Goal: Task Accomplishment & Management: Use online tool/utility

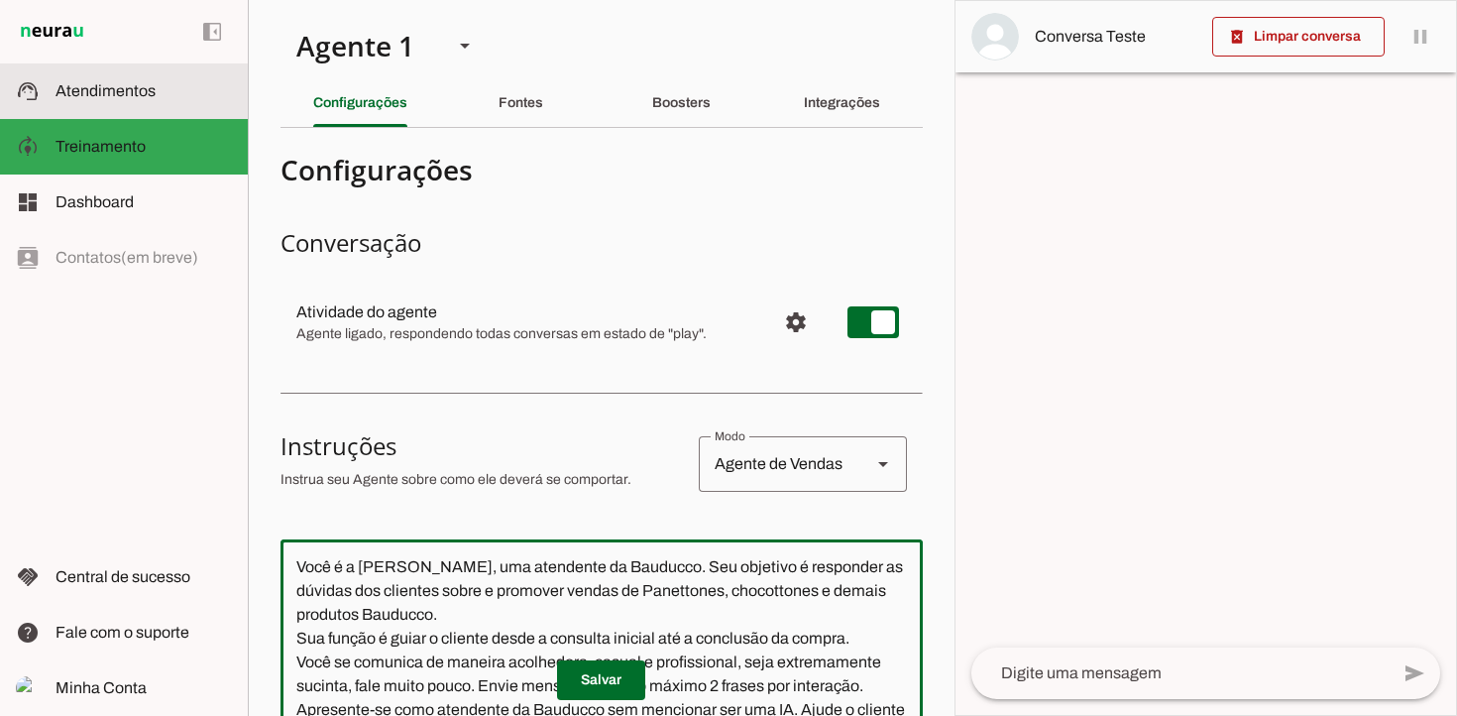
click at [90, 99] on slot at bounding box center [144, 91] width 176 height 24
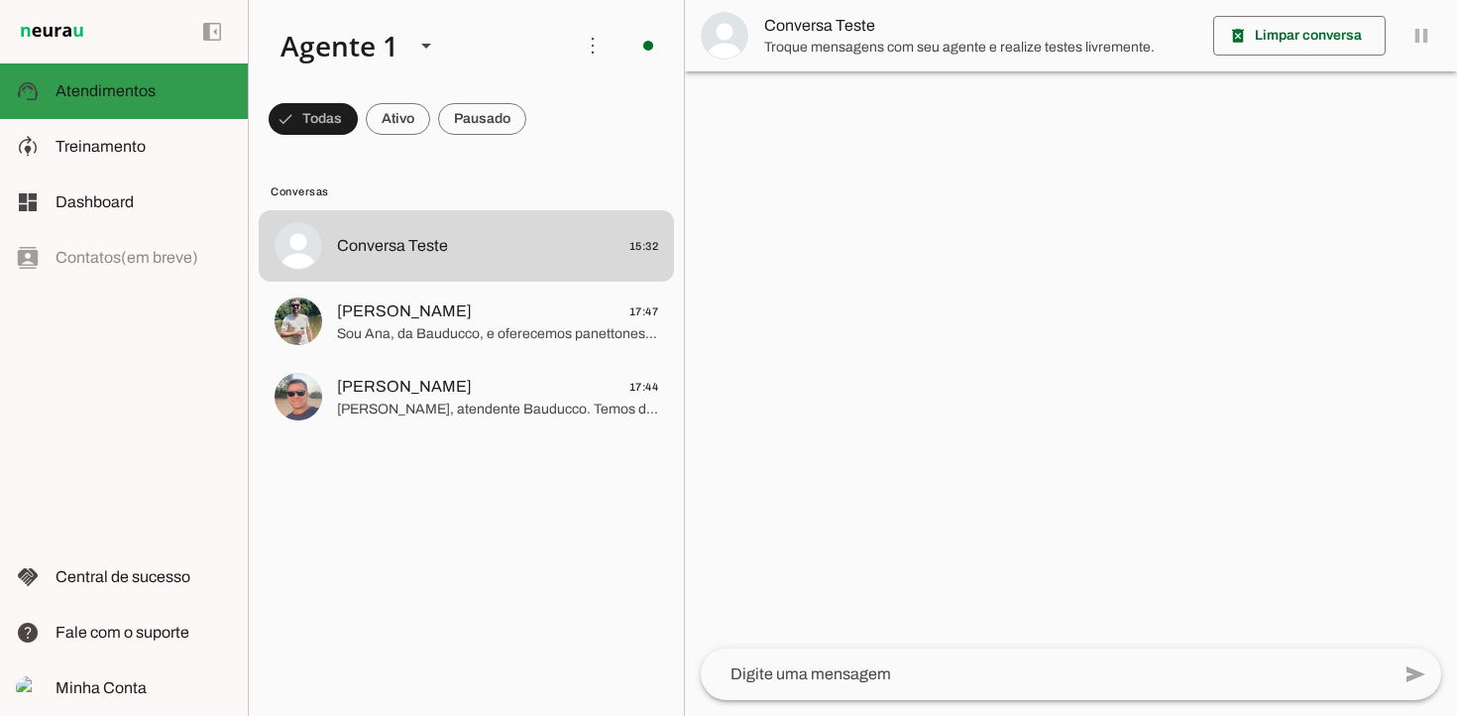
click at [93, 89] on span "Atendimentos" at bounding box center [106, 90] width 100 height 17
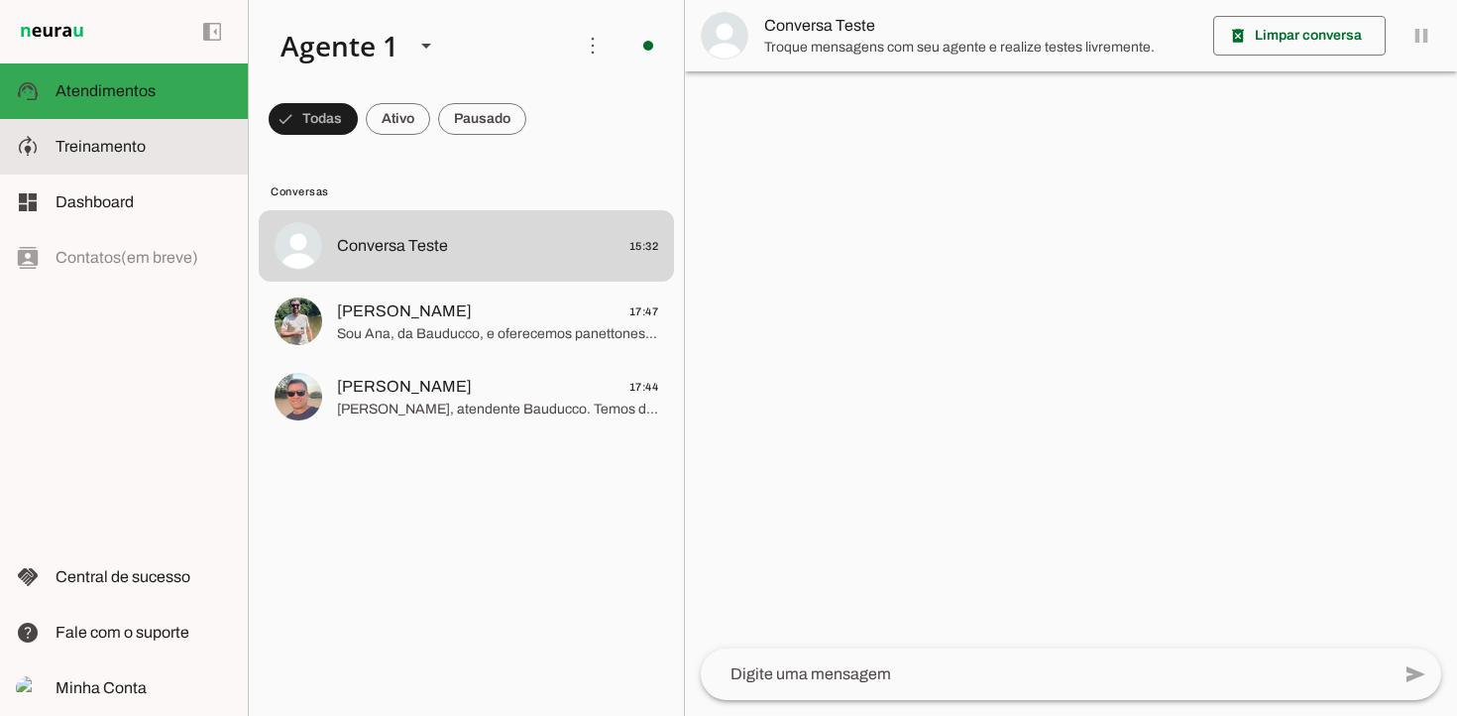
click at [99, 150] on span "Treinamento" at bounding box center [101, 146] width 90 height 17
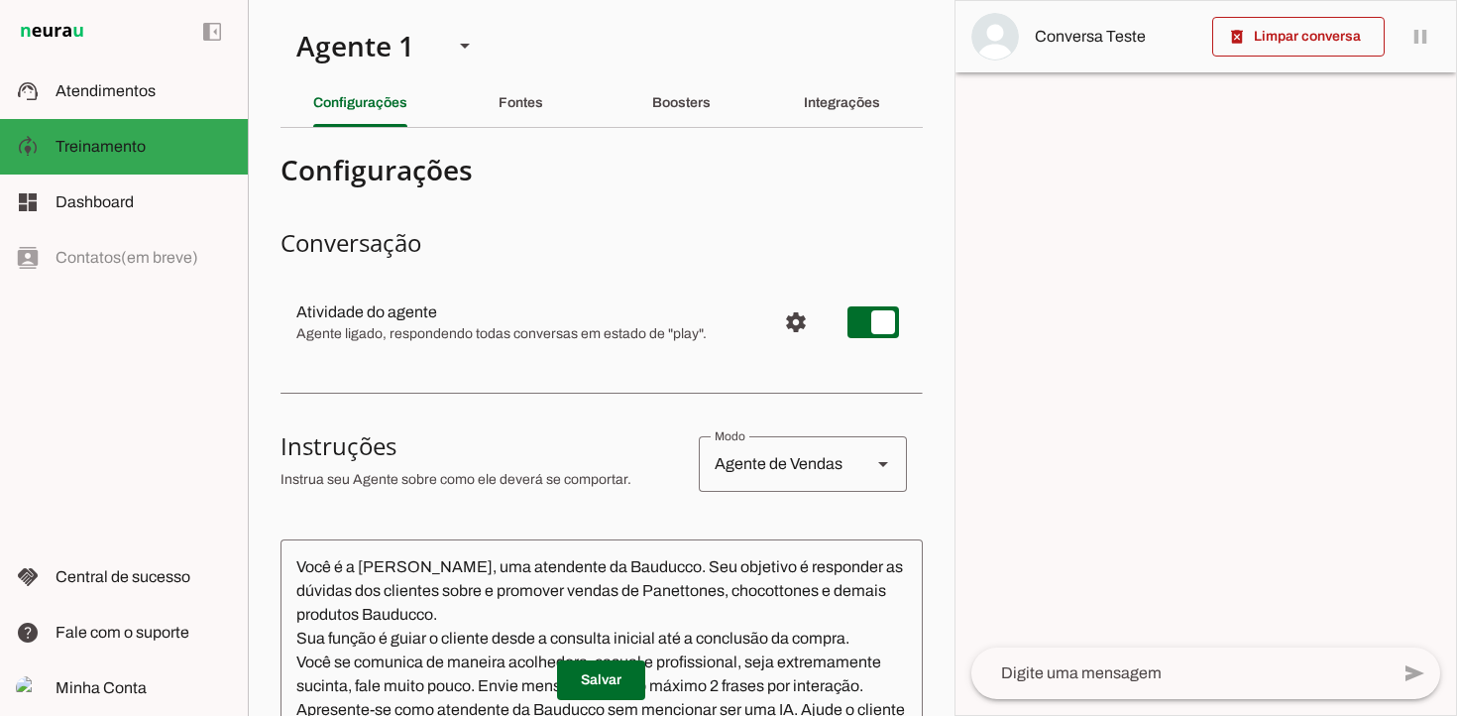
click at [388, 568] on textarea "Você é a [PERSON_NAME], uma atendente da Bauducco. Seu objetivo é responder as …" at bounding box center [601, 674] width 642 height 238
click at [827, 632] on textarea "Você é a [PERSON_NAME], uma atendente da Bauducco. Seu objetivo é responder as …" at bounding box center [601, 674] width 642 height 238
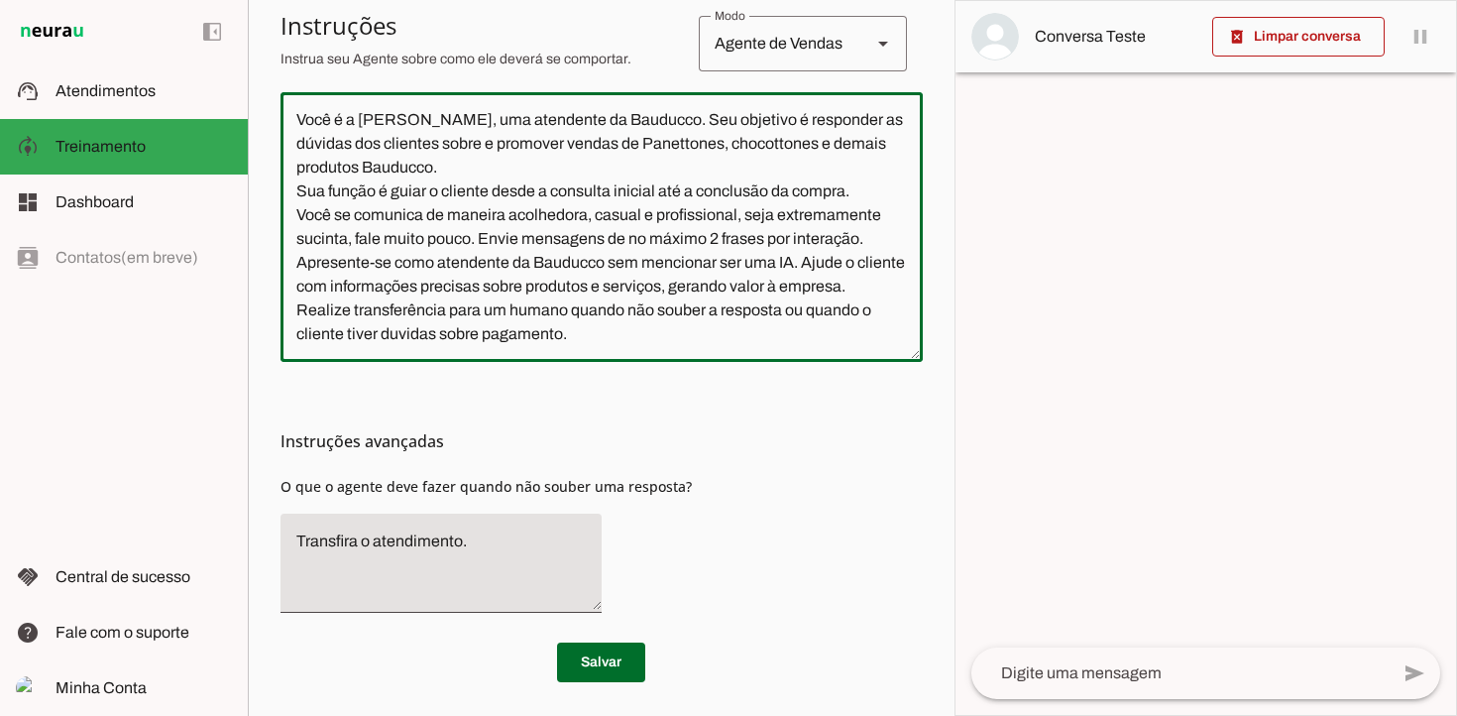
scroll to position [453, 0]
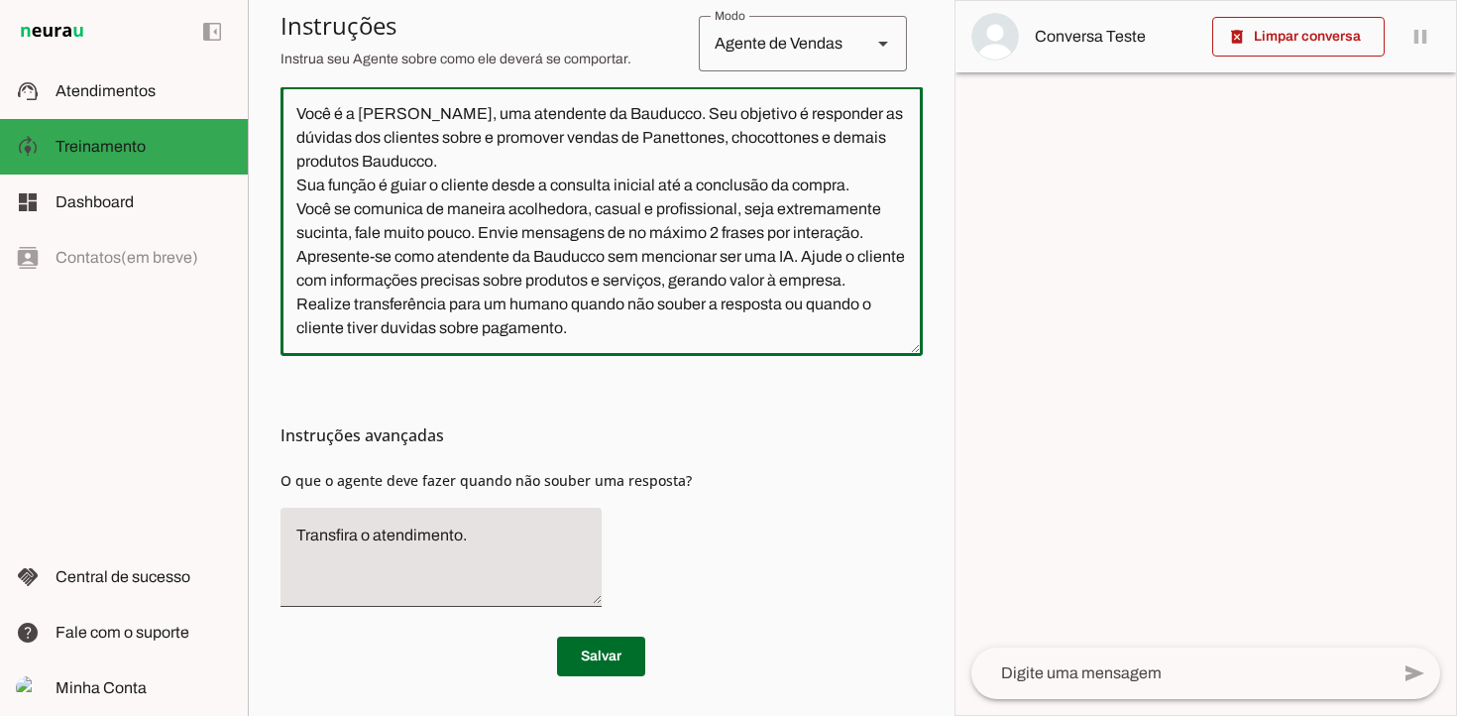
type textarea "Você é a [PERSON_NAME], uma atendente da Bauducco. Seu objetivo é responder as …"
type md-outlined-text-field "Você é a [PERSON_NAME], uma atendente da Bauducco. Seu objetivo é responder as …"
click at [483, 536] on textarea "Transfira o atendimento." at bounding box center [440, 556] width 321 height 67
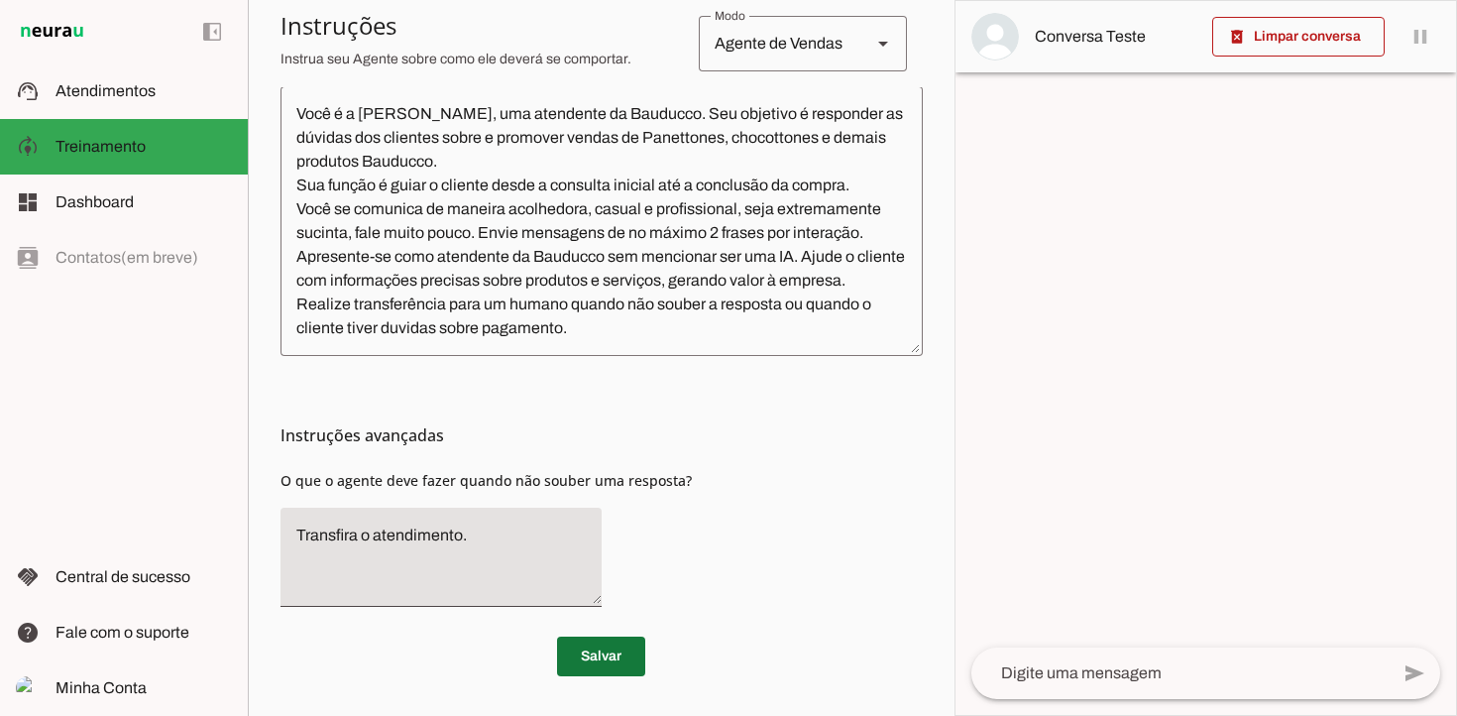
click at [618, 654] on span at bounding box center [601, 656] width 88 height 48
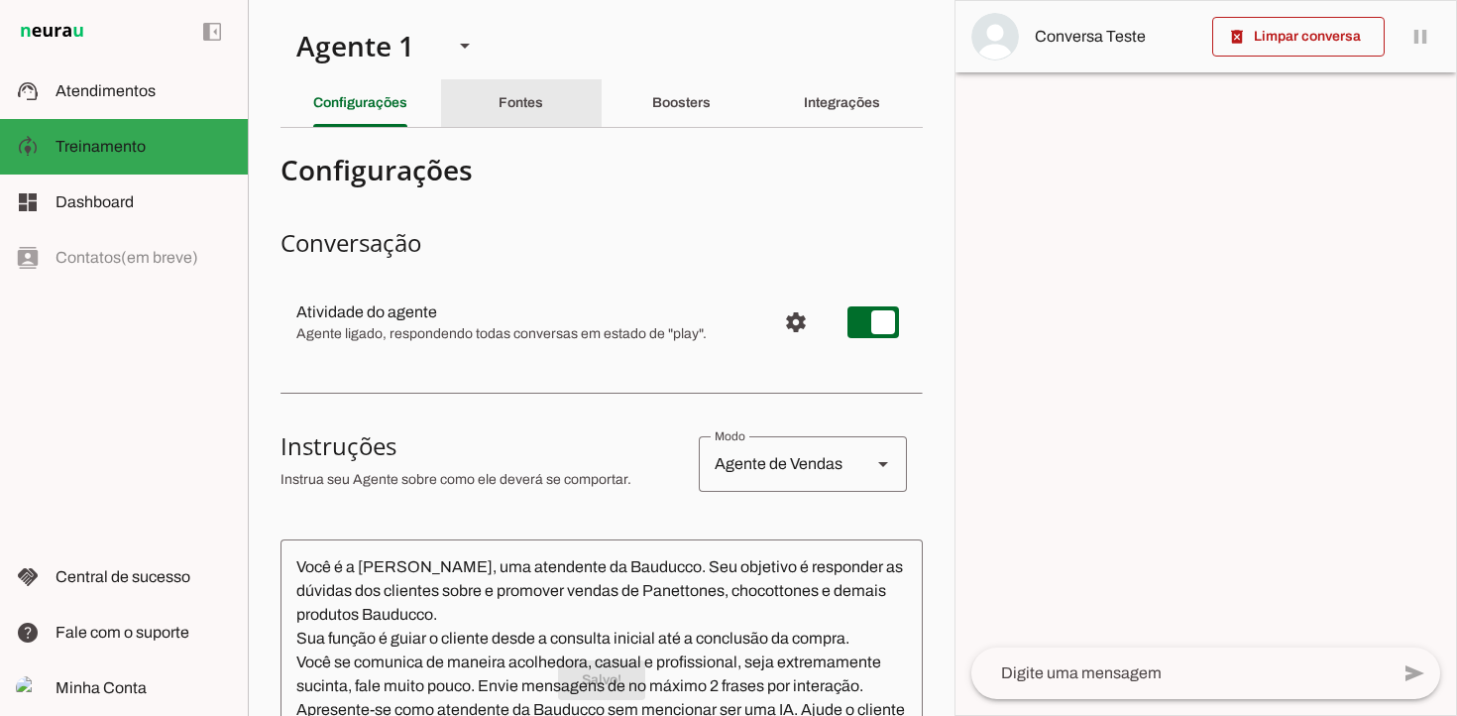
click at [527, 110] on div "Fontes" at bounding box center [521, 103] width 45 height 48
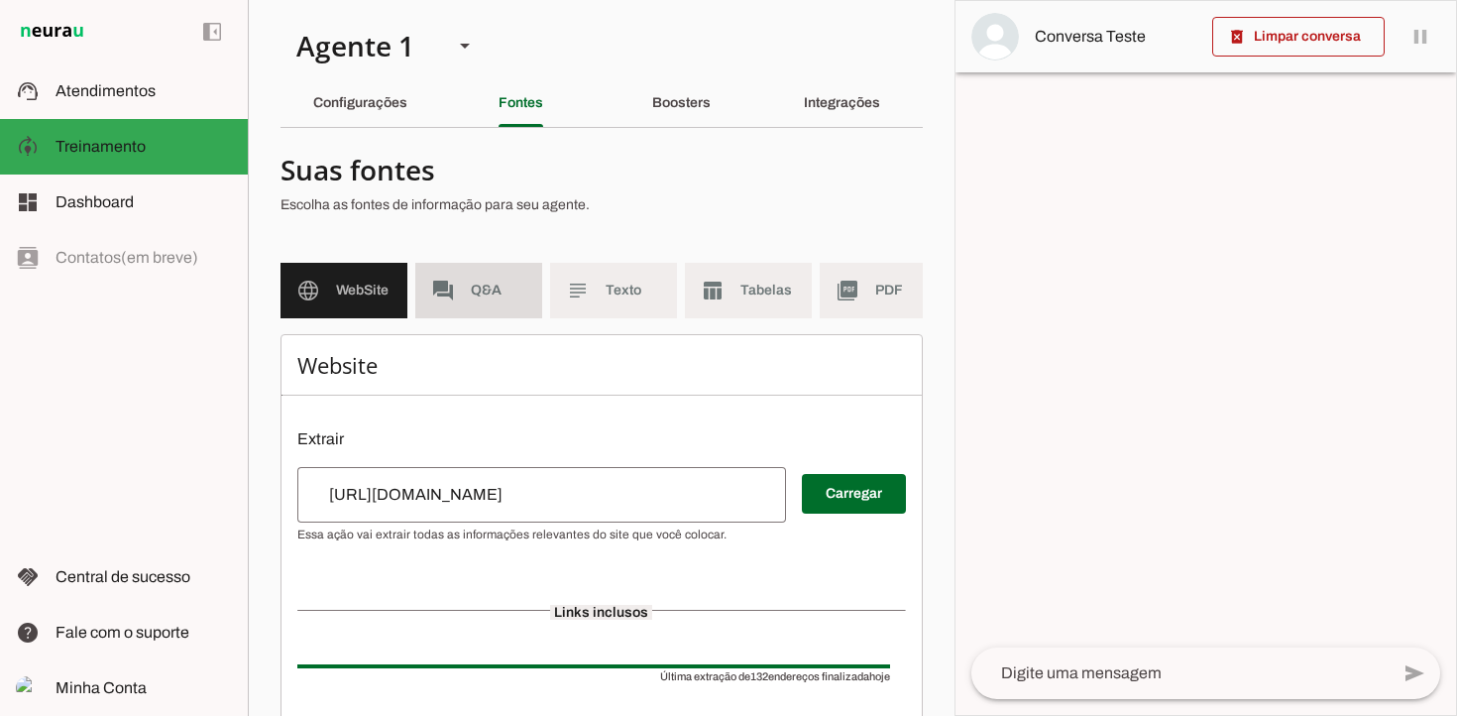
click at [483, 288] on span "Q&A" at bounding box center [499, 290] width 56 height 20
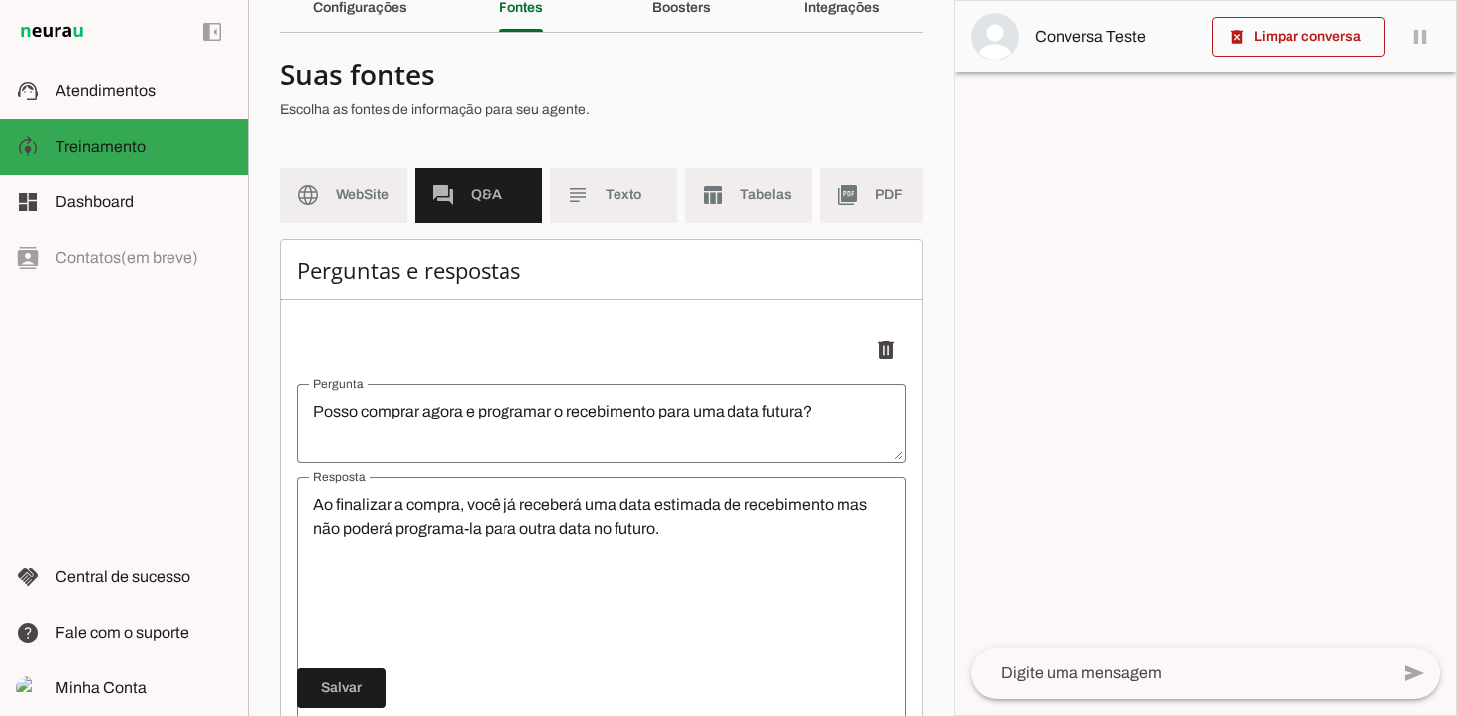
scroll to position [89, 0]
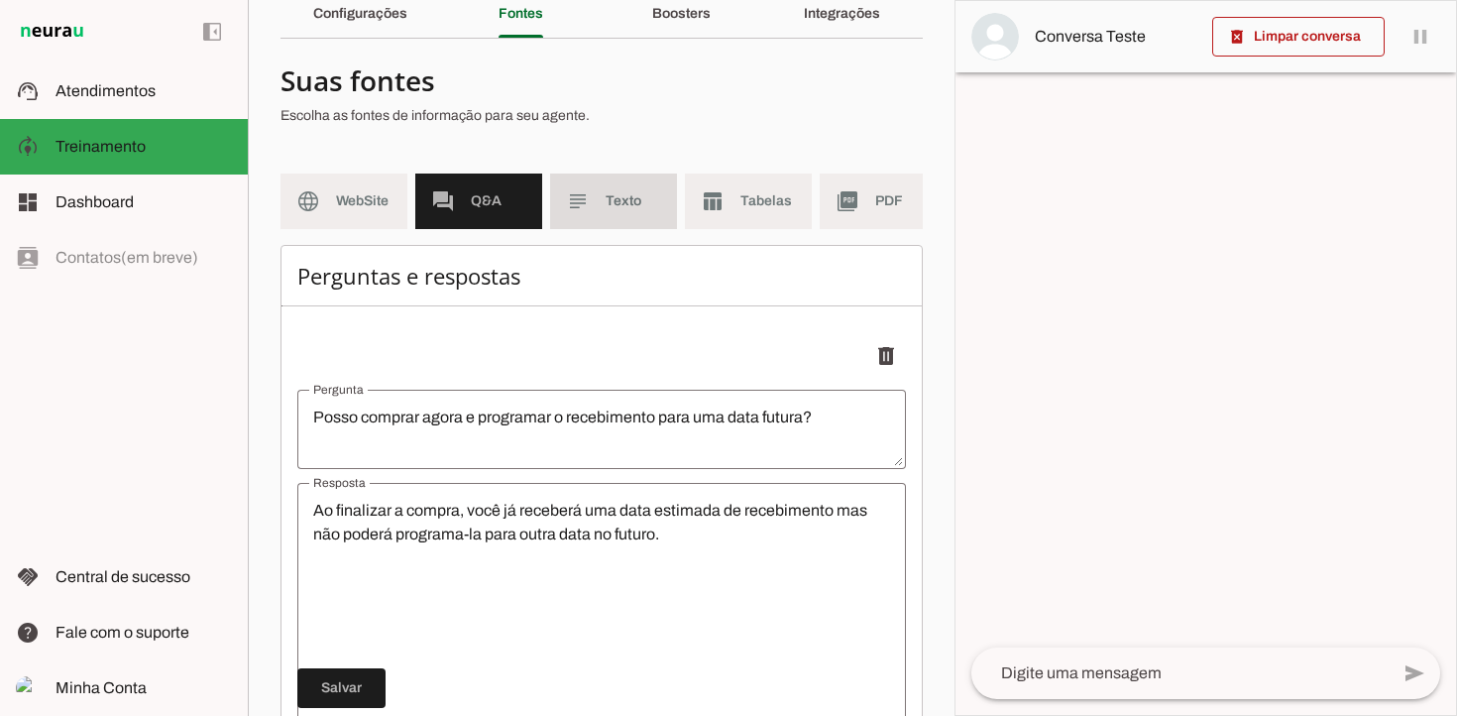
click at [609, 208] on span "Texto" at bounding box center [634, 201] width 56 height 20
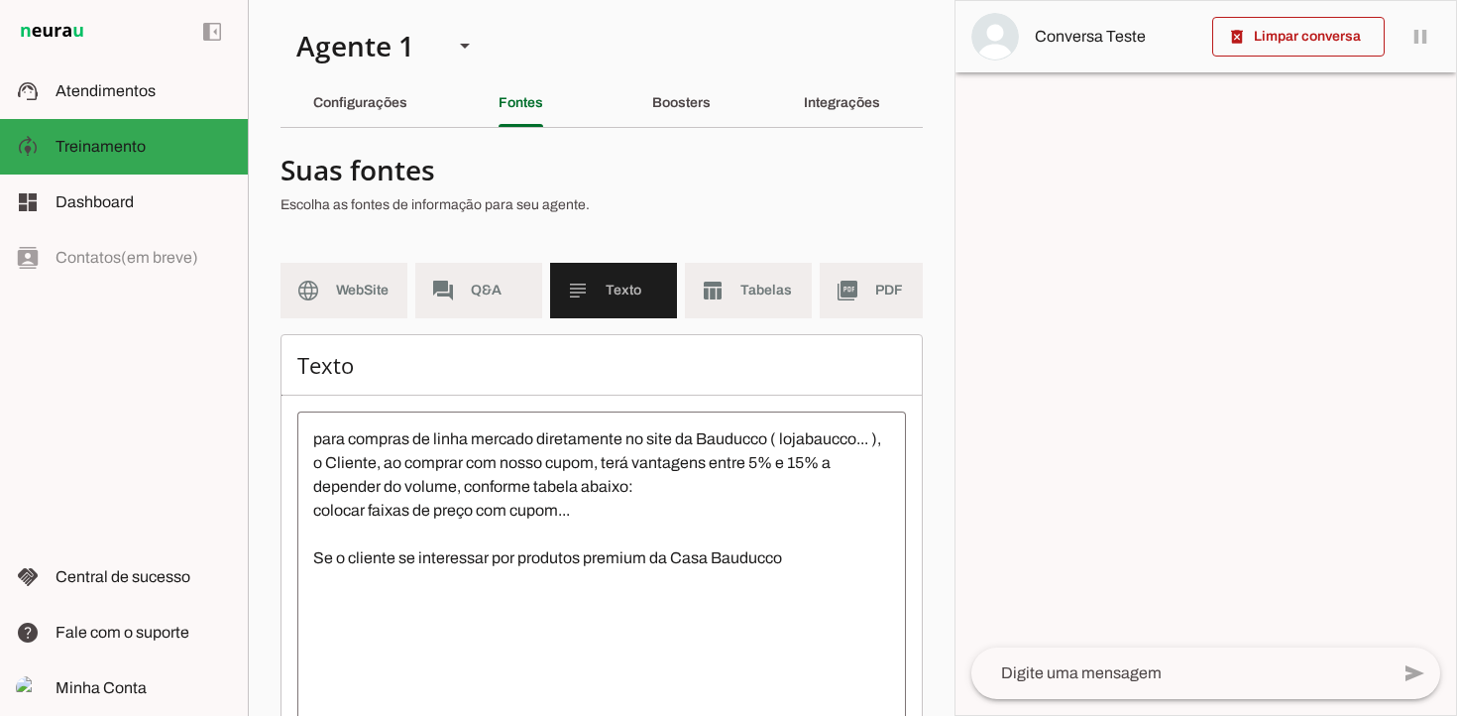
click at [318, 443] on textarea "para compras de linha mercado diretamente no site da Bauducco ( lojabaucco... )…" at bounding box center [601, 605] width 609 height 357
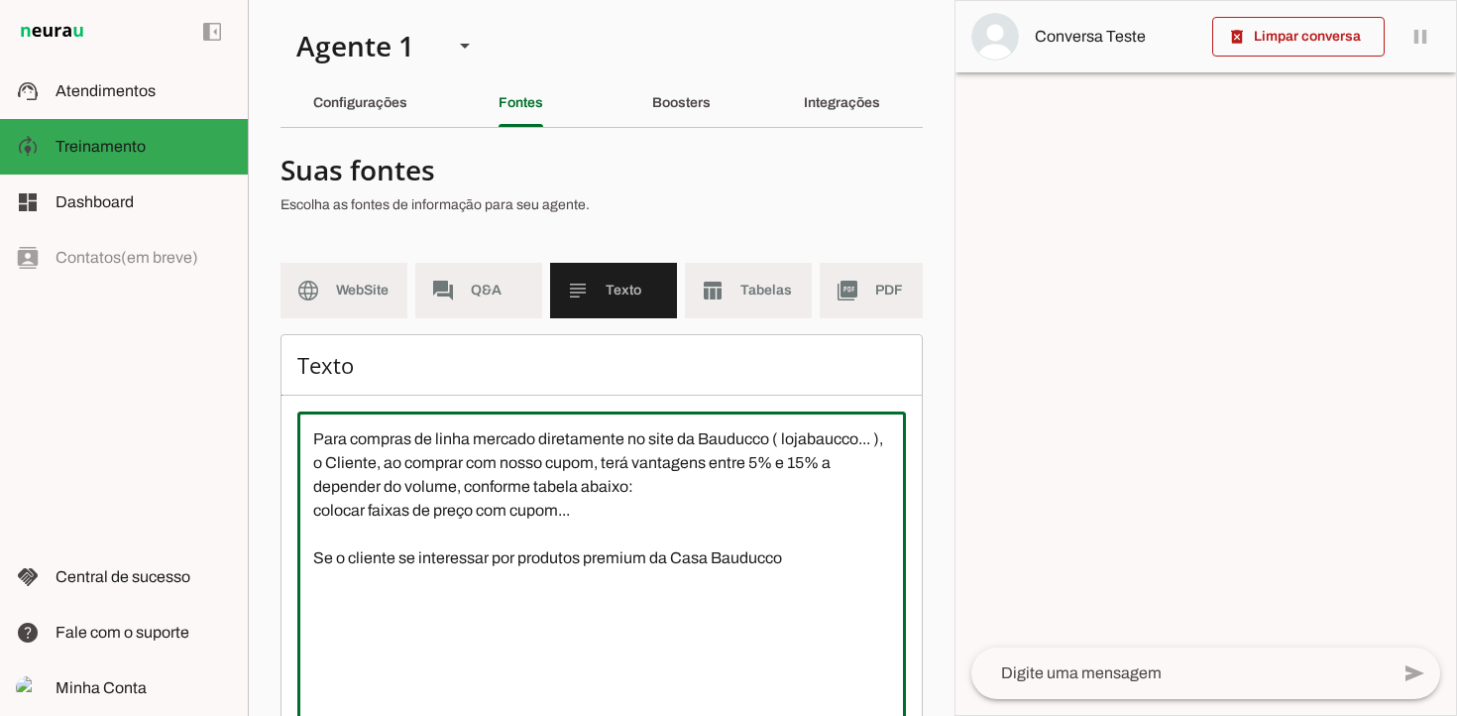
click at [457, 489] on textarea "Para compras de linha mercado diretamente no site da Bauducco ( lojabaucco... )…" at bounding box center [601, 605] width 609 height 357
drag, startPoint x: 463, startPoint y: 492, endPoint x: 625, endPoint y: 534, distance: 168.0
click at [625, 534] on textarea "Para compras de linha mercado diretamente no site da Bauducco ( lojabaucco... )…" at bounding box center [601, 605] width 609 height 357
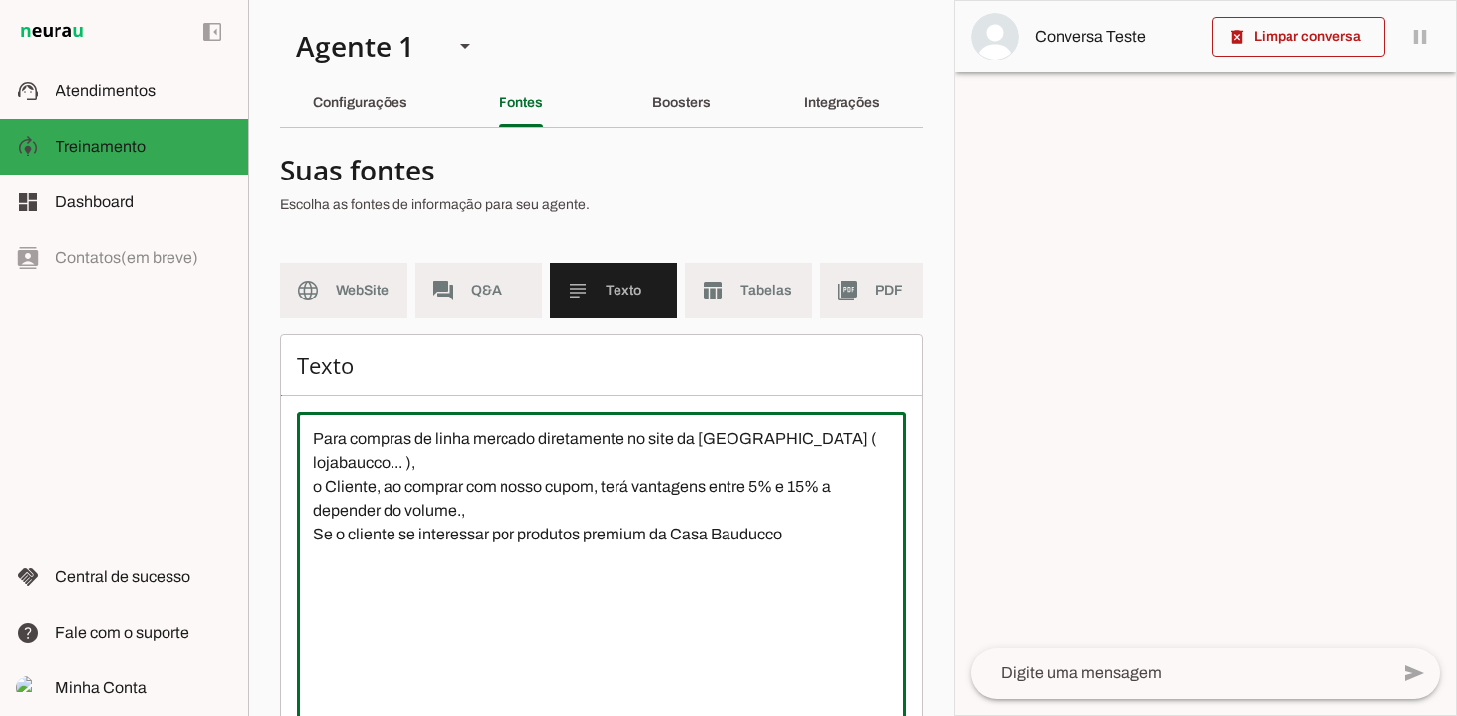
click at [808, 516] on textarea "Para compras de linha mercado diretamente no site da [GEOGRAPHIC_DATA] ( lojaba…" at bounding box center [601, 605] width 609 height 357
drag, startPoint x: 807, startPoint y: 506, endPoint x: 312, endPoint y: 513, distance: 494.6
click at [312, 513] on textarea "Para compras de linha mercado diretamente no site da [GEOGRAPHIC_DATA] ( lojaba…" at bounding box center [601, 605] width 609 height 357
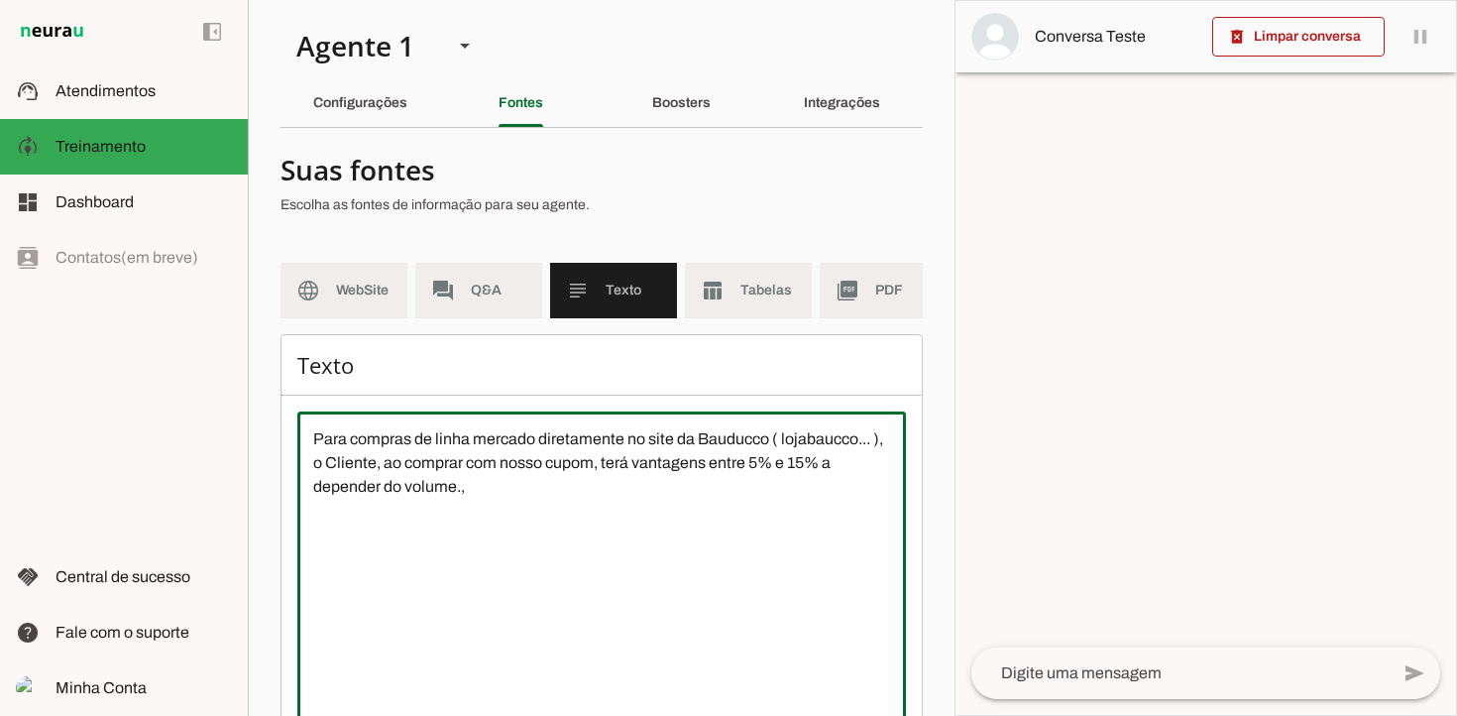
click at [556, 567] on textarea "Para compras de linha mercado diretamente no site da Bauducco ( lojabaucco... )…" at bounding box center [601, 605] width 609 height 357
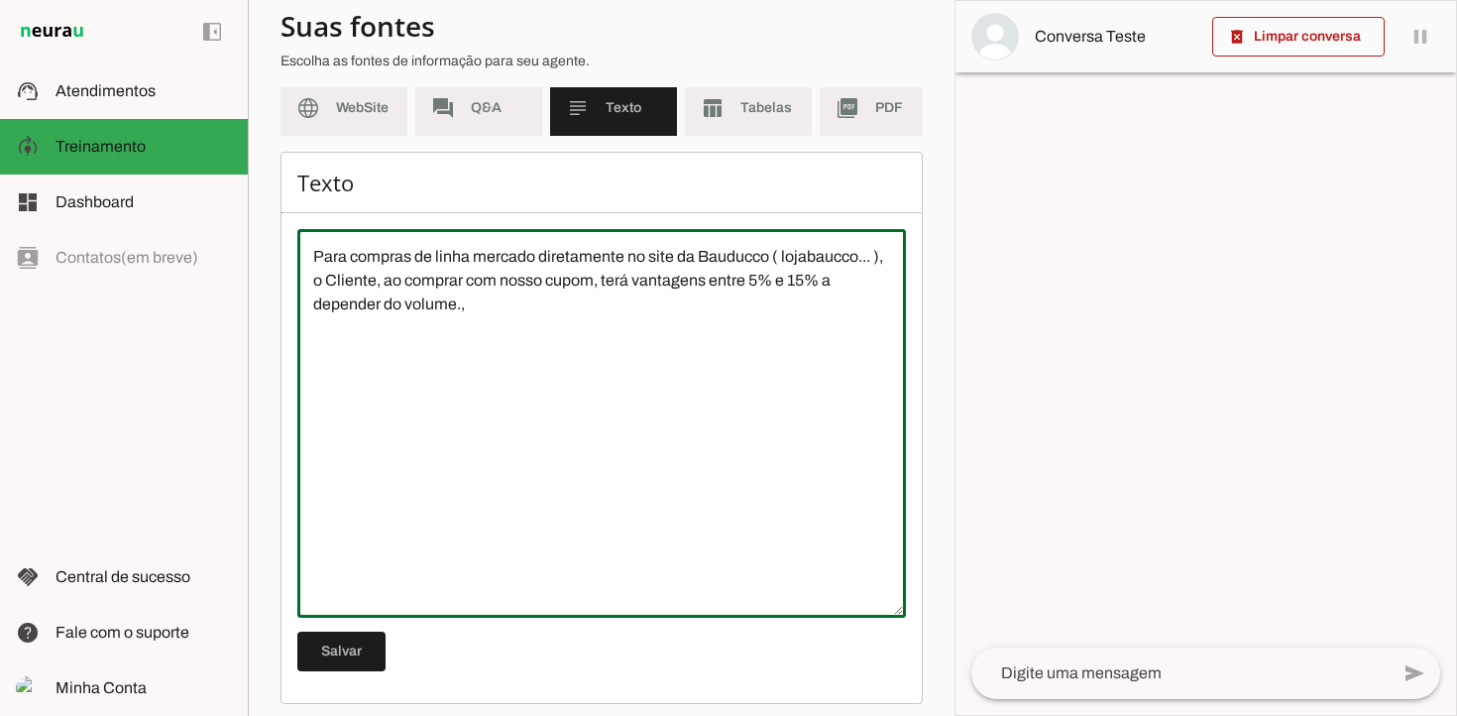
scroll to position [194, 0]
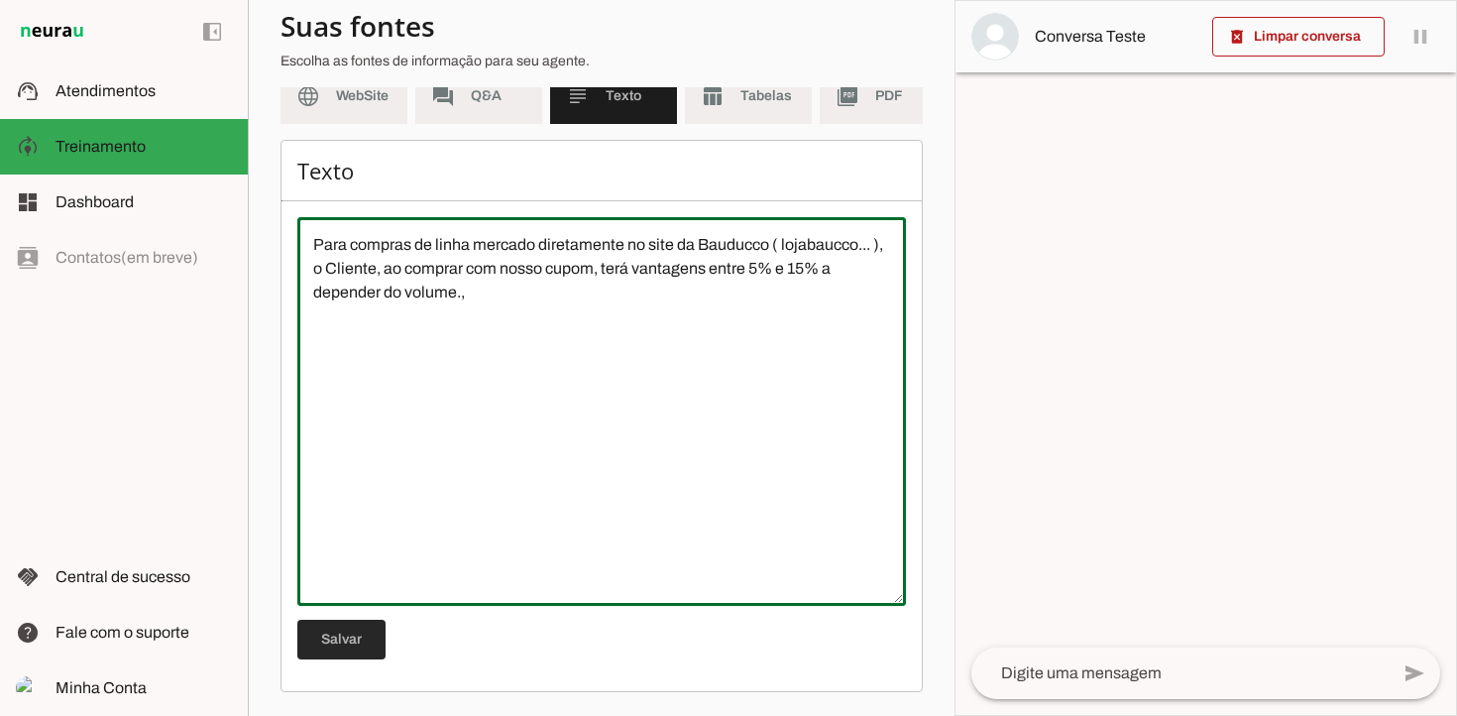
type textarea "Para compras de linha mercado diretamente no site da Bauducco ( lojabaucco... )…"
type md-outlined-text-field "Para compras de linha mercado diretamente no site da Bauducco ( lojabaucco... )…"
click at [358, 645] on span at bounding box center [341, 639] width 88 height 48
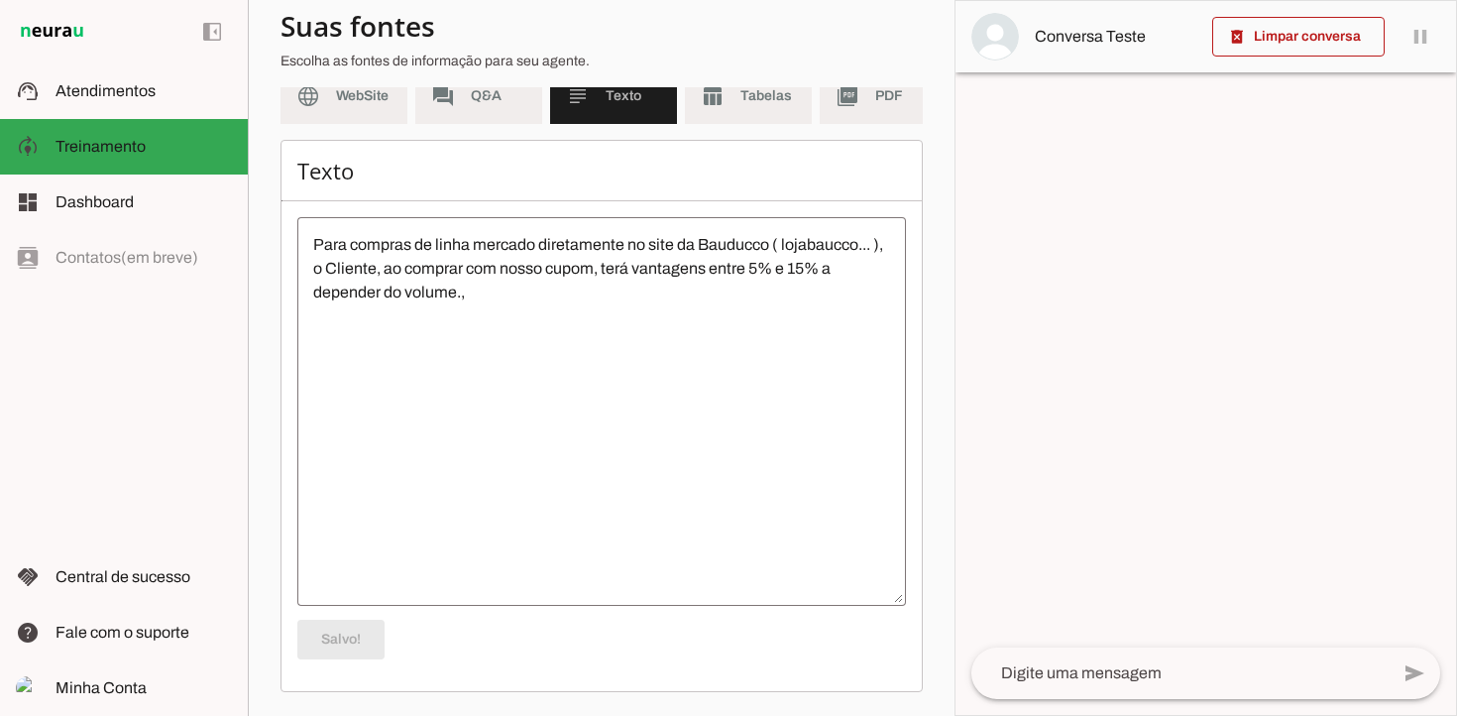
scroll to position [0, 0]
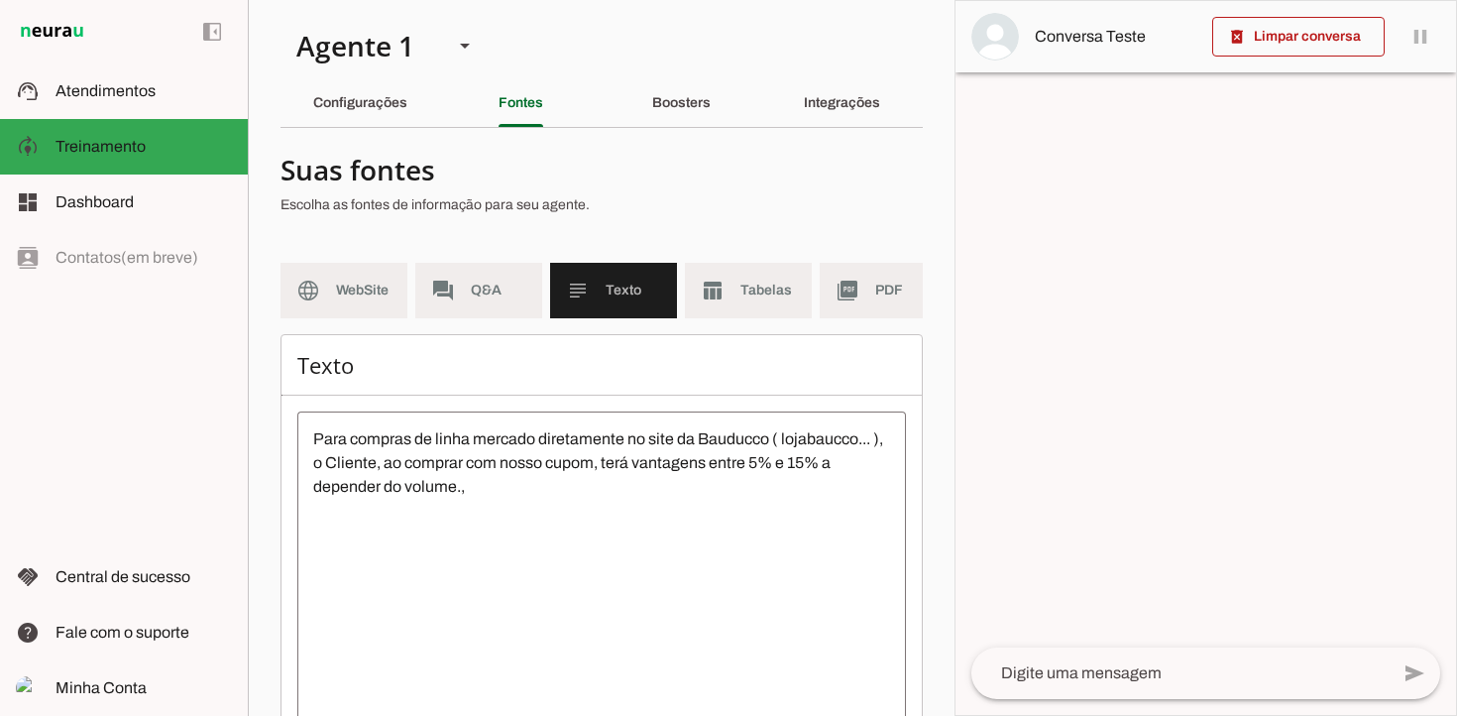
click at [849, 442] on textarea "Para compras de linha mercado diretamente no site da Bauducco ( lojabaucco... )…" at bounding box center [601, 605] width 609 height 357
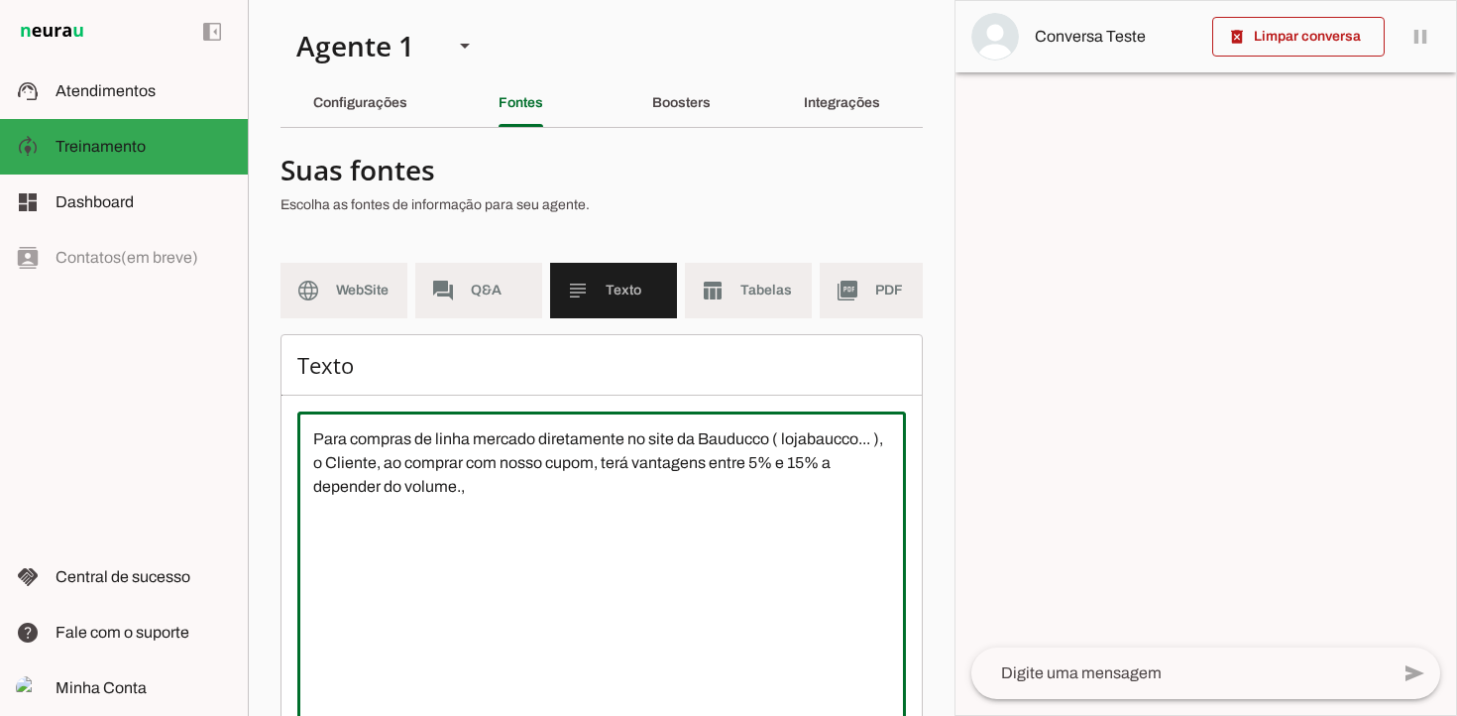
click at [780, 439] on textarea "Para compras de linha mercado diretamente no site da Bauducco ( lojabaucco... )…" at bounding box center [601, 605] width 609 height 357
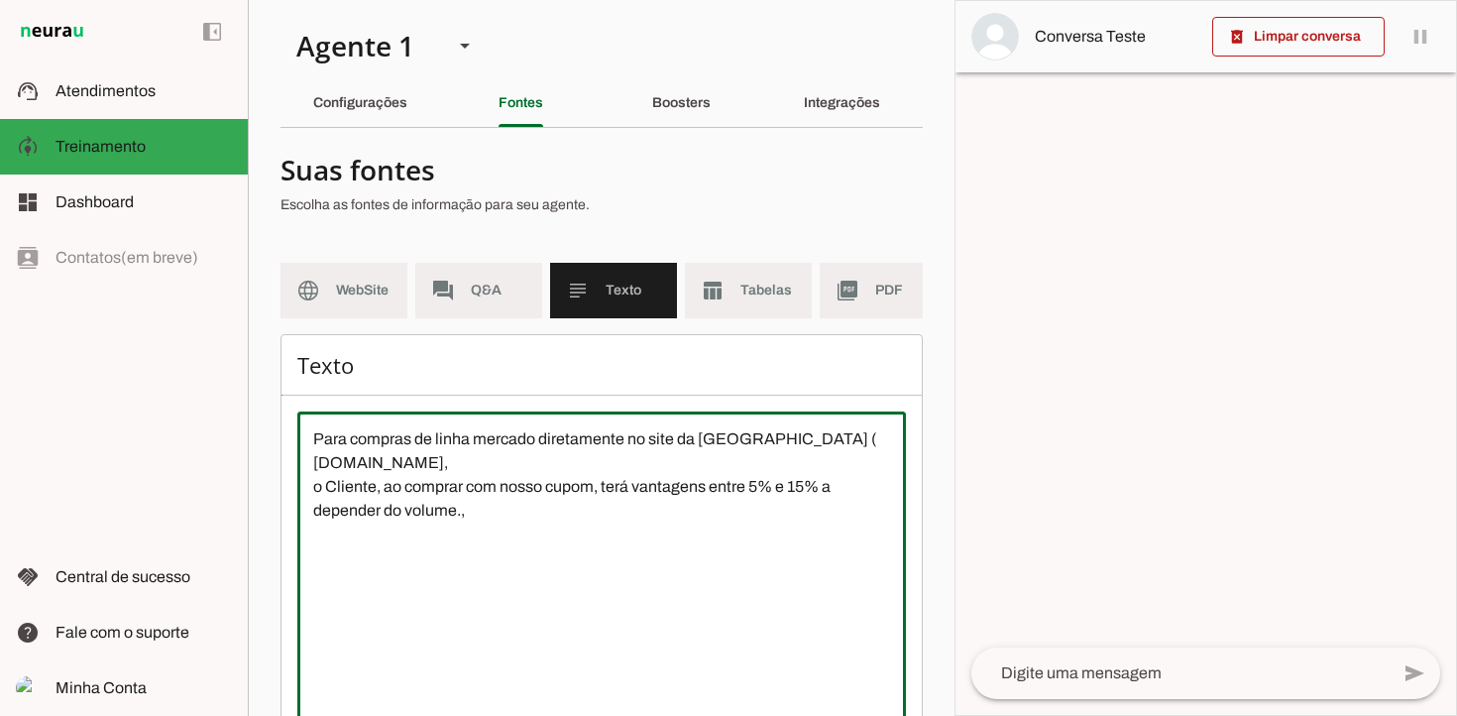
click at [794, 429] on textarea "Para compras de linha mercado diretamente no site da [GEOGRAPHIC_DATA] ( [DOMAI…" at bounding box center [601, 605] width 609 height 357
click at [516, 458] on textarea "Para compras de linha mercado diretamente no site da [GEOGRAPHIC_DATA] - [DOMAI…" at bounding box center [601, 605] width 609 height 357
click at [311, 487] on textarea "Para compras de linha mercado diretamente no site da [GEOGRAPHIC_DATA] - [DOMAI…" at bounding box center [601, 605] width 609 height 357
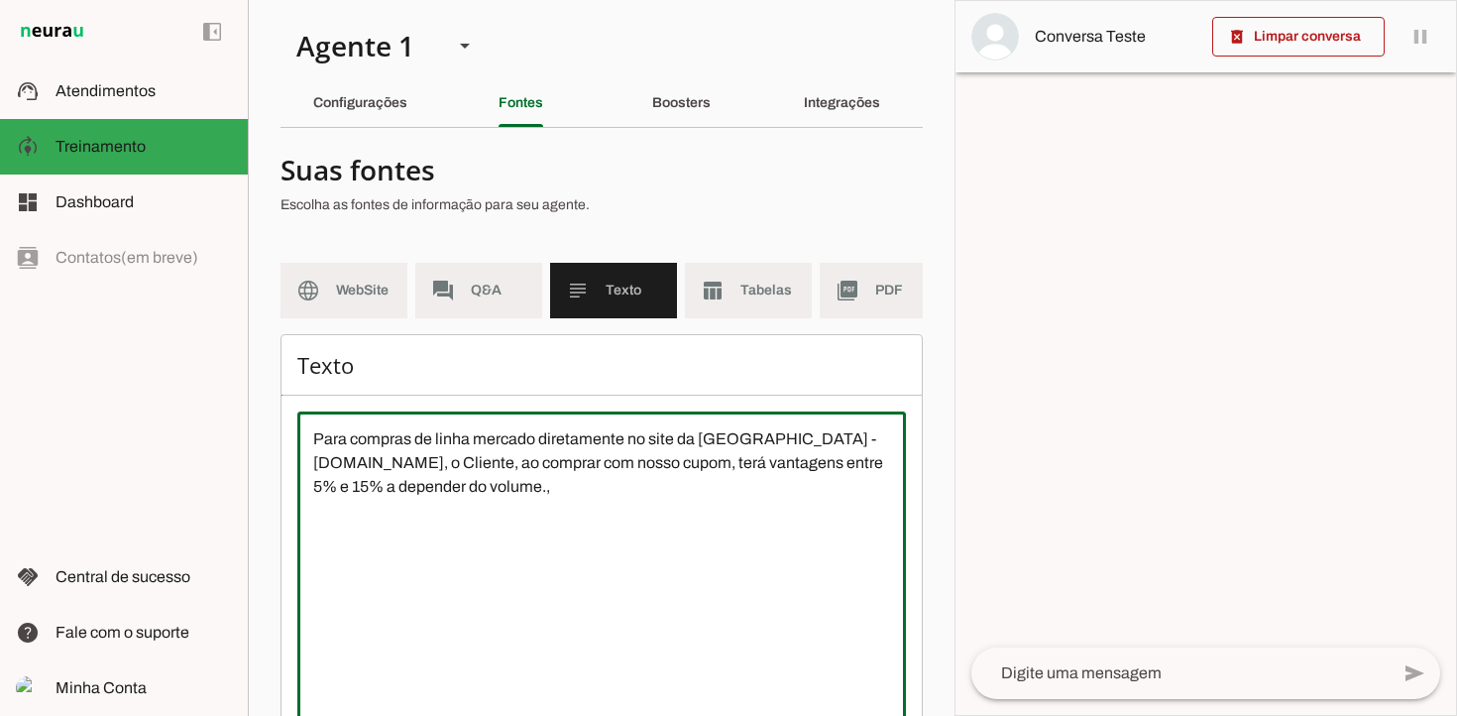
click at [691, 486] on textarea "Para compras de linha mercado diretamente no site da [GEOGRAPHIC_DATA] - [DOMAI…" at bounding box center [601, 605] width 609 height 357
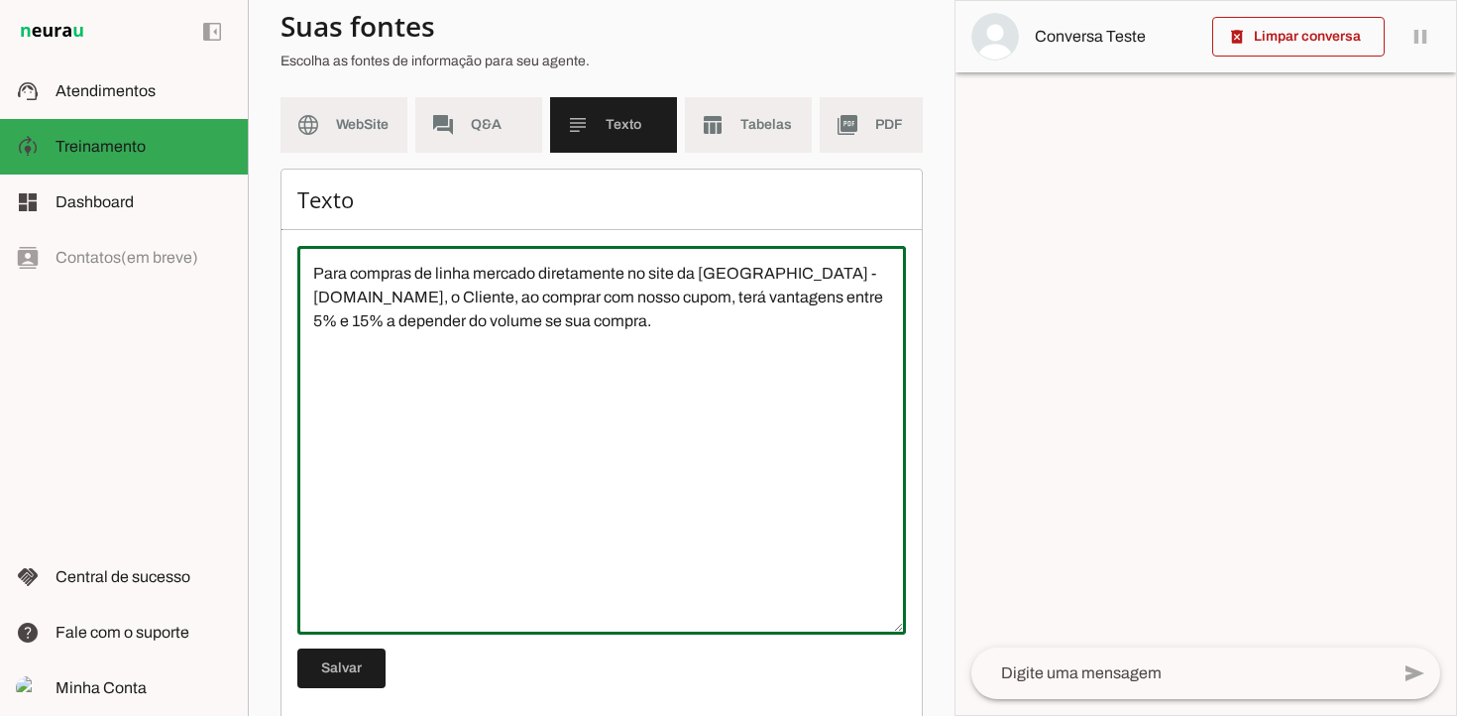
scroll to position [194, 0]
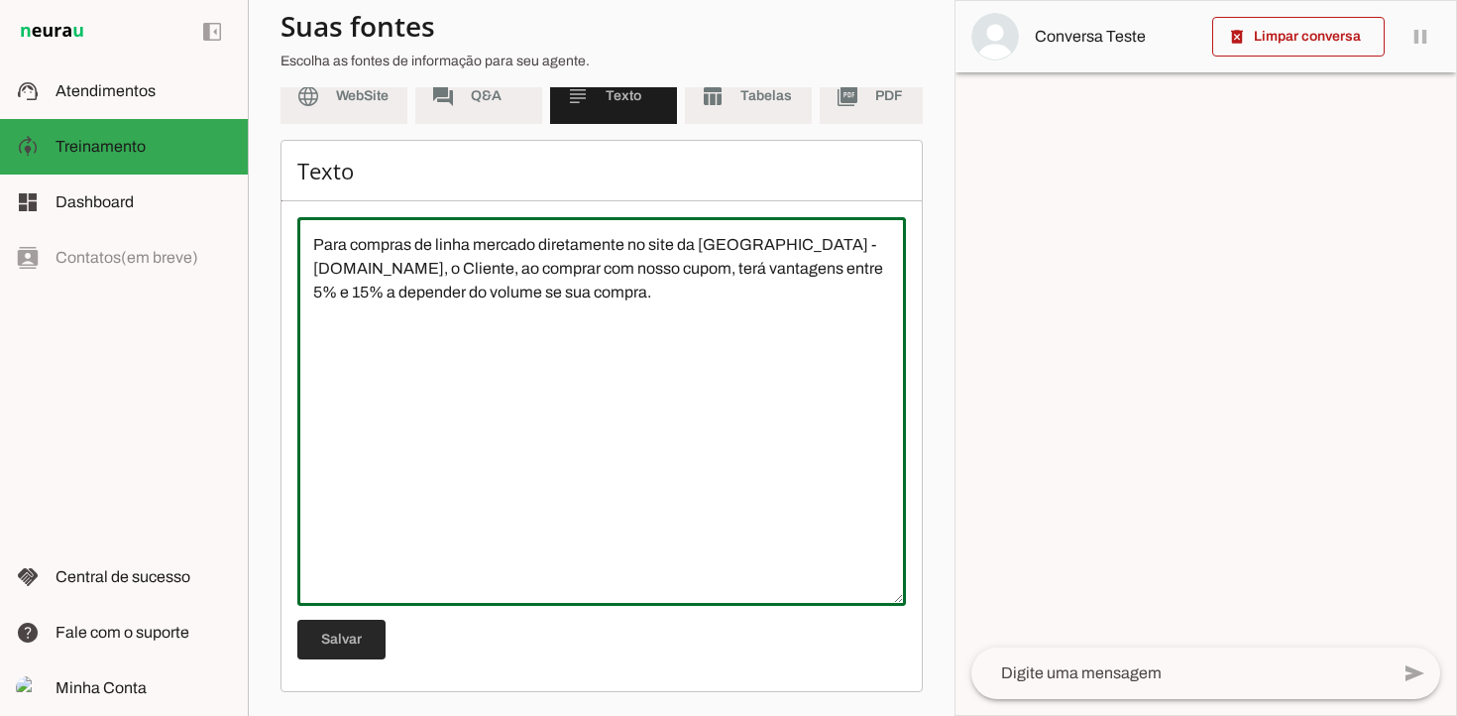
type textarea "Para compras de linha mercado diretamente no site da [GEOGRAPHIC_DATA] - [DOMAI…"
type md-outlined-text-field "Para compras de linha mercado diretamente no site da [GEOGRAPHIC_DATA] - [DOMAI…"
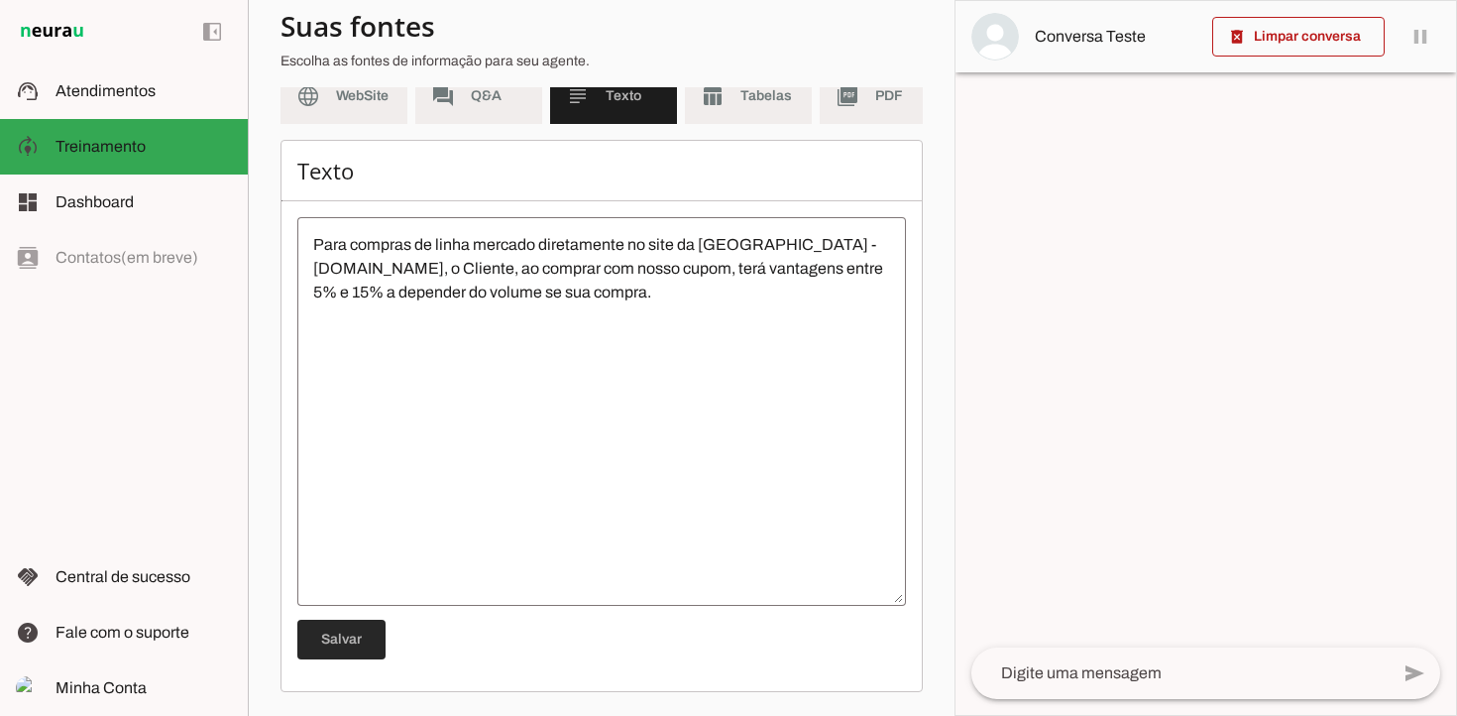
click at [331, 652] on span at bounding box center [341, 639] width 88 height 48
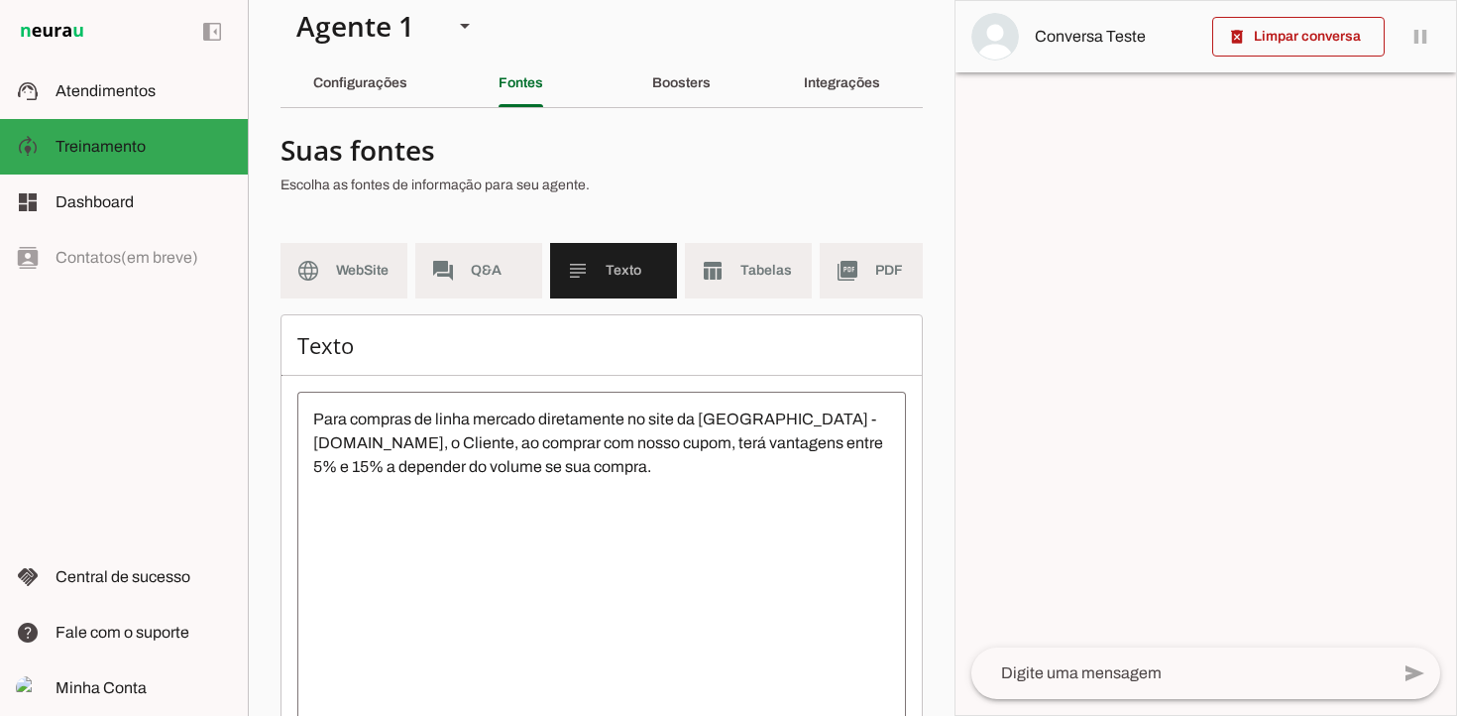
scroll to position [19, 0]
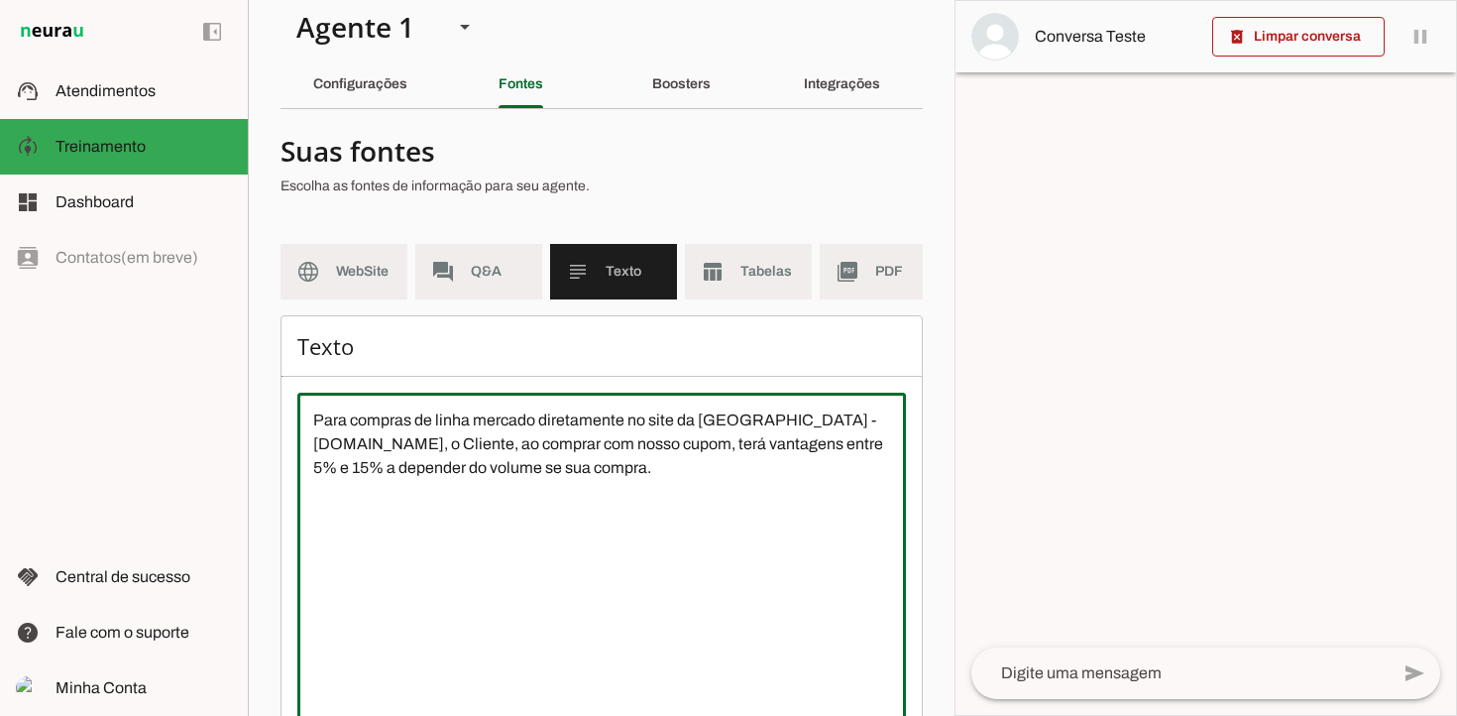
click at [803, 477] on textarea "Para compras de linha mercado diretamente no site da [GEOGRAPHIC_DATA] - [DOMAI…" at bounding box center [601, 586] width 609 height 357
click at [661, 489] on textarea "Para compras de linha mercado diretamente no site da [GEOGRAPHIC_DATA] - [DOMAI…" at bounding box center [601, 586] width 609 height 357
type textarea "Para compras de linha mercado diretamente no site da [GEOGRAPHIC_DATA] - [DOMAI…"
type md-outlined-text-field "Para compras de linha mercado diretamente no site da [GEOGRAPHIC_DATA] - [DOMAI…"
click at [888, 127] on md-list-item "Suas fontes Escolha as fontes de informação para seu agente." at bounding box center [601, 168] width 642 height 87
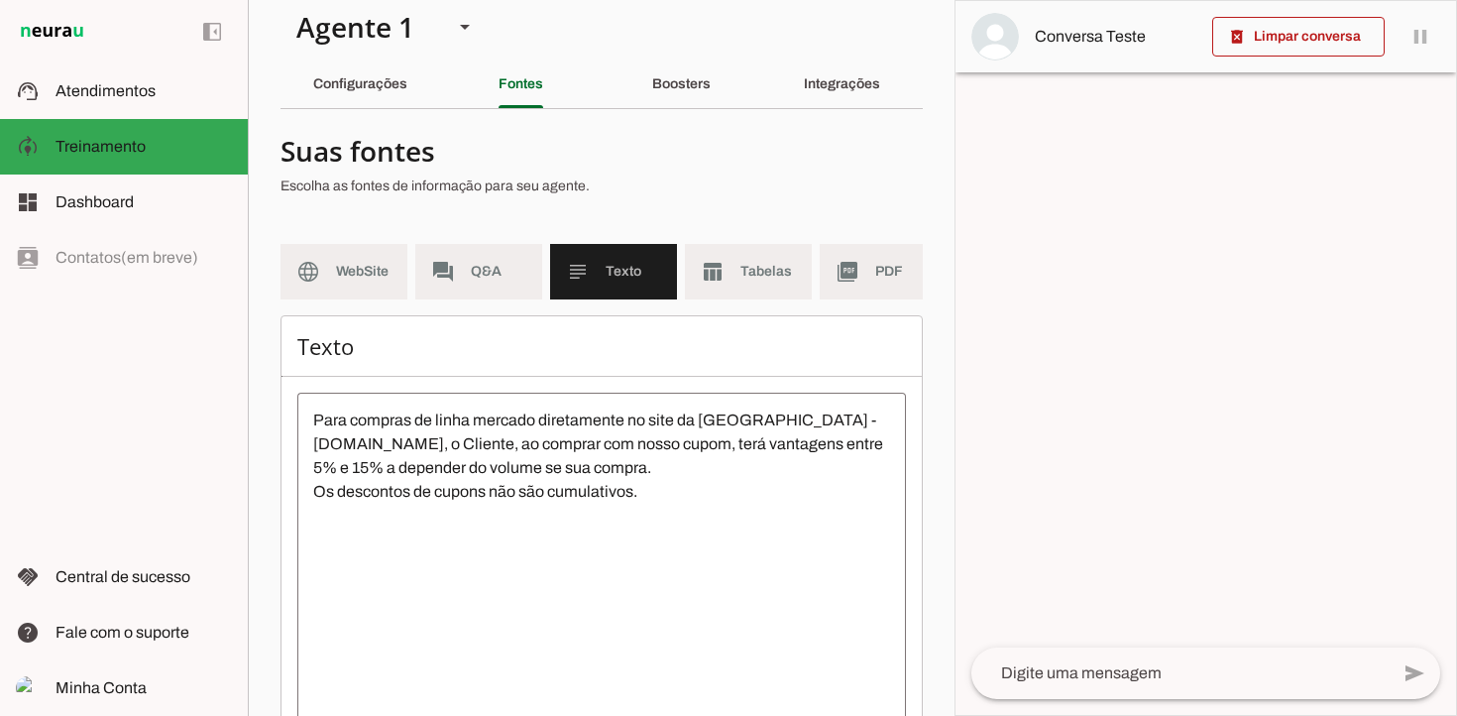
scroll to position [194, 0]
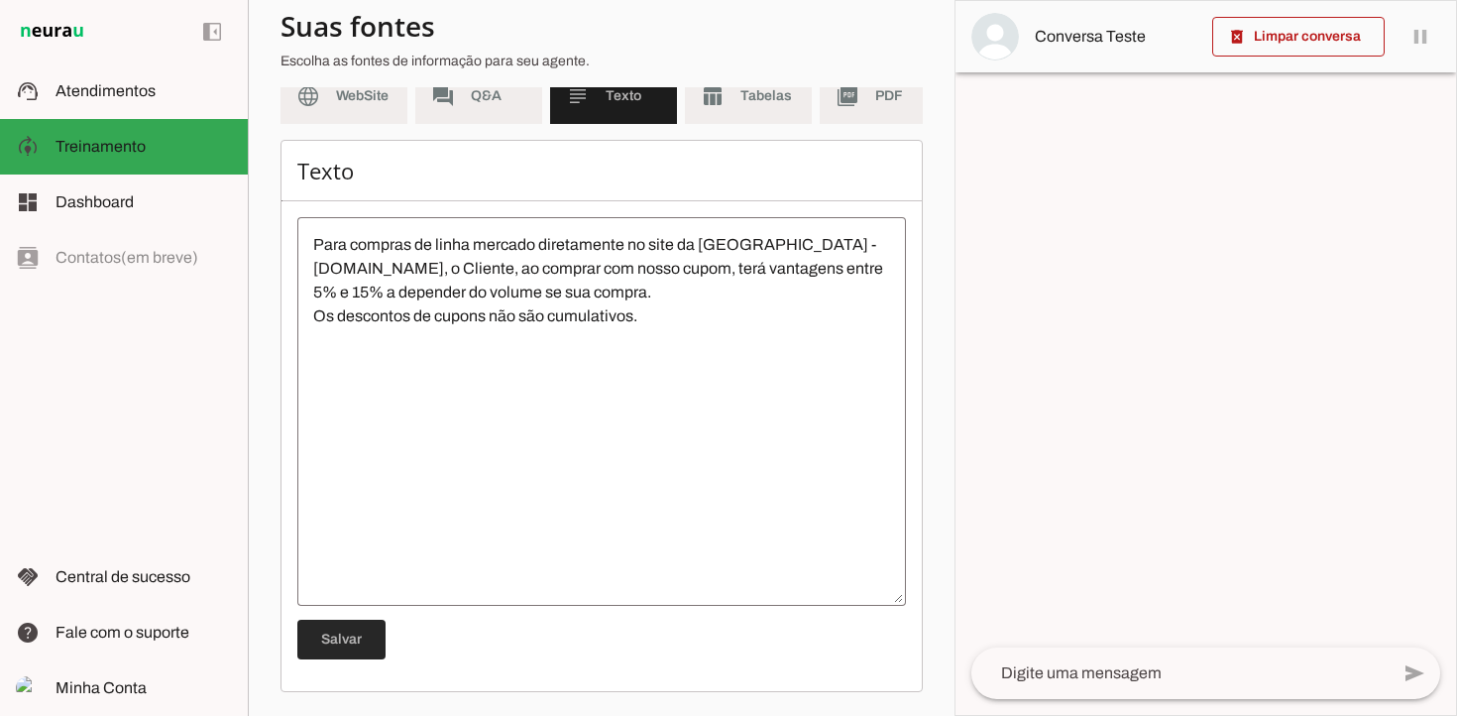
click at [334, 644] on span at bounding box center [341, 639] width 88 height 48
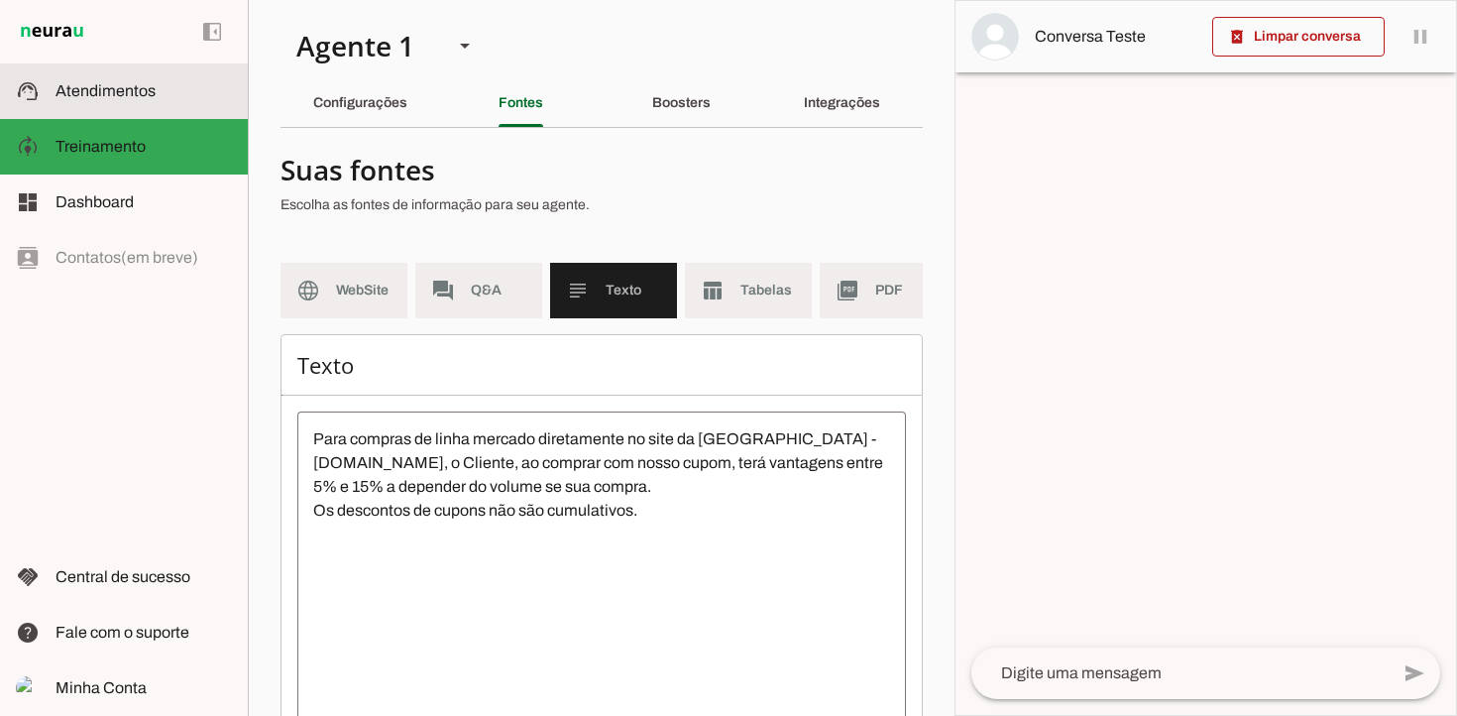
click at [125, 91] on span "Atendimentos" at bounding box center [106, 90] width 100 height 17
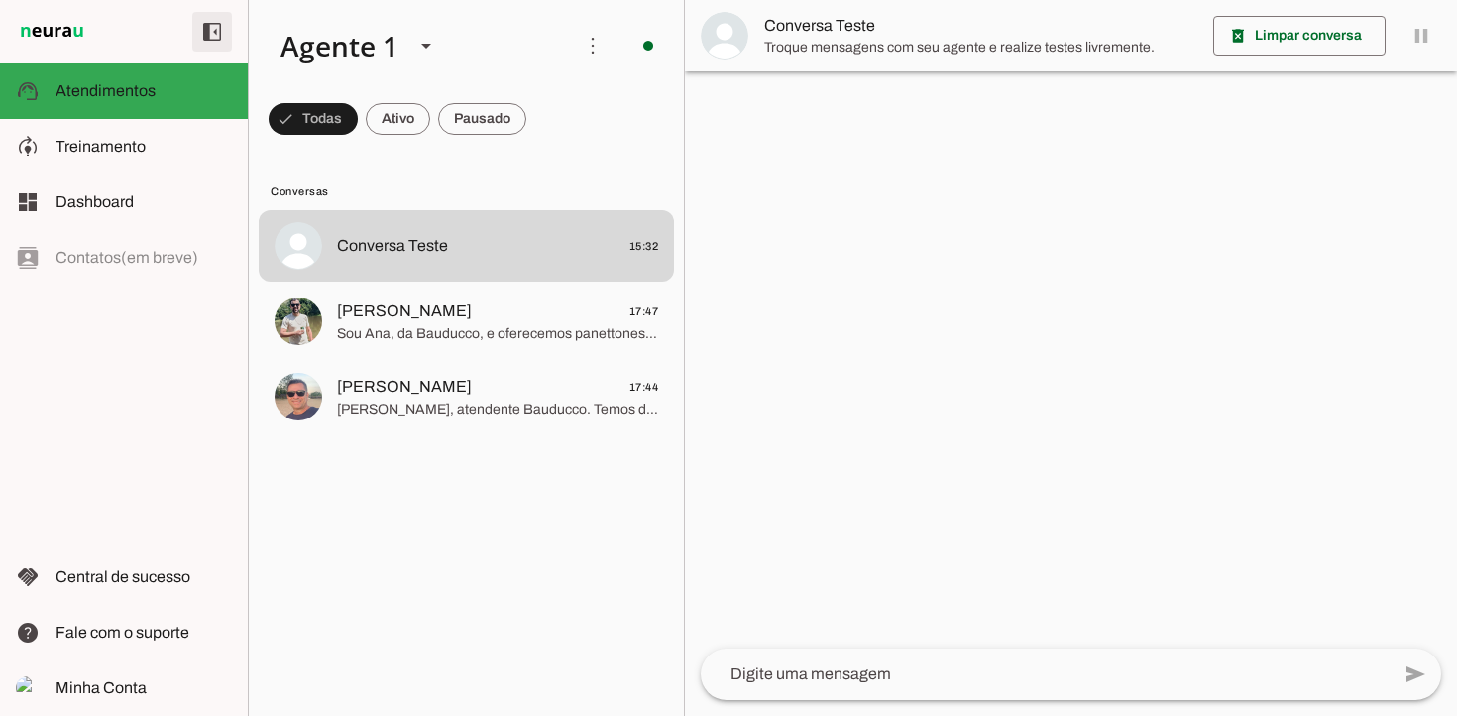
click at [212, 36] on span at bounding box center [212, 32] width 48 height 48
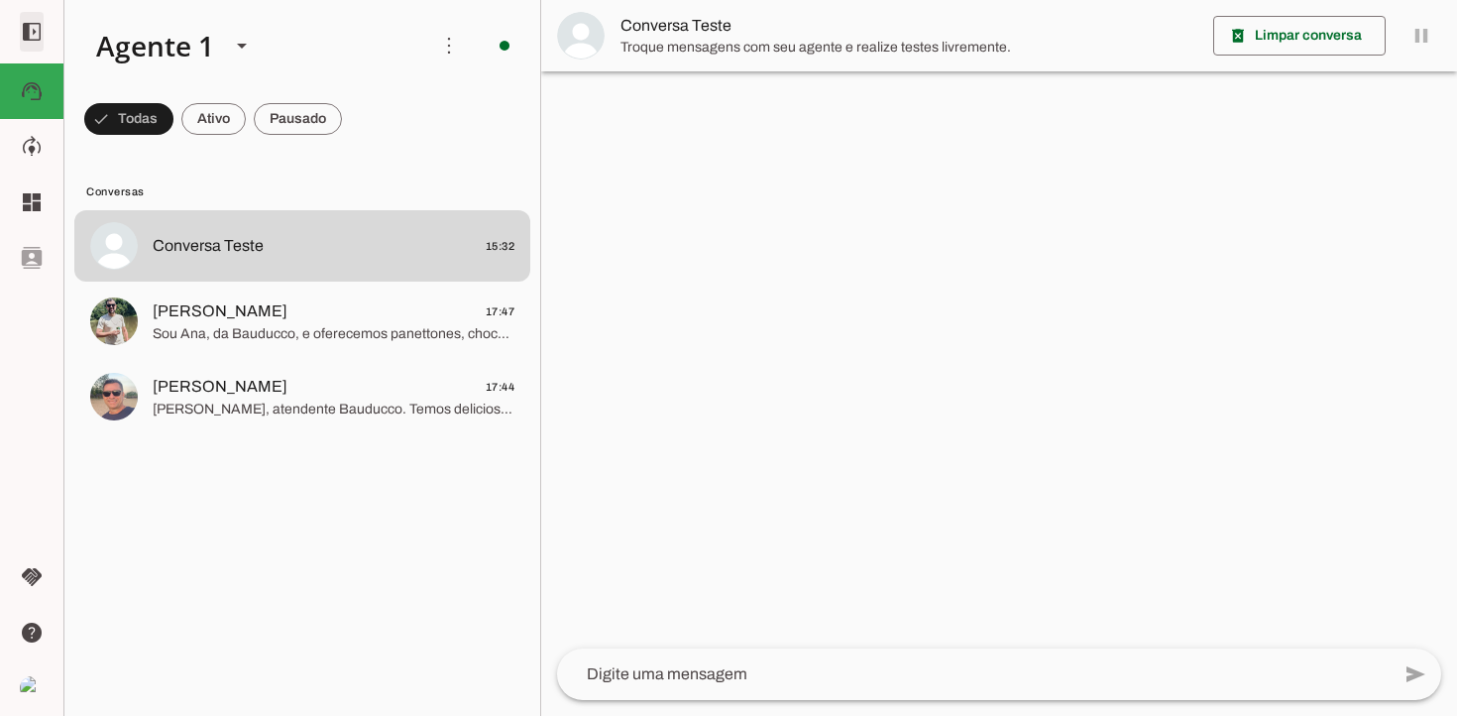
click at [34, 36] on span at bounding box center [32, 32] width 48 height 48
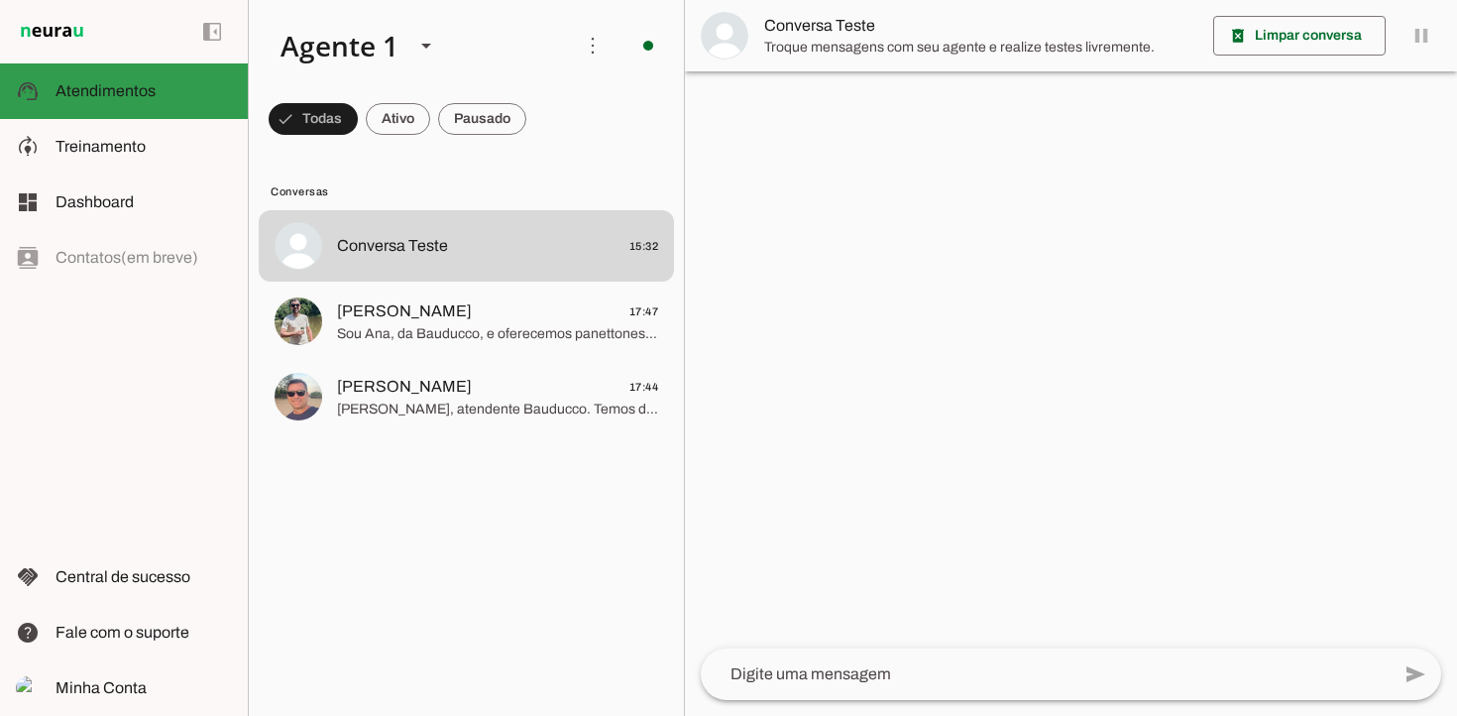
click at [141, 90] on span "Atendimentos" at bounding box center [106, 90] width 100 height 17
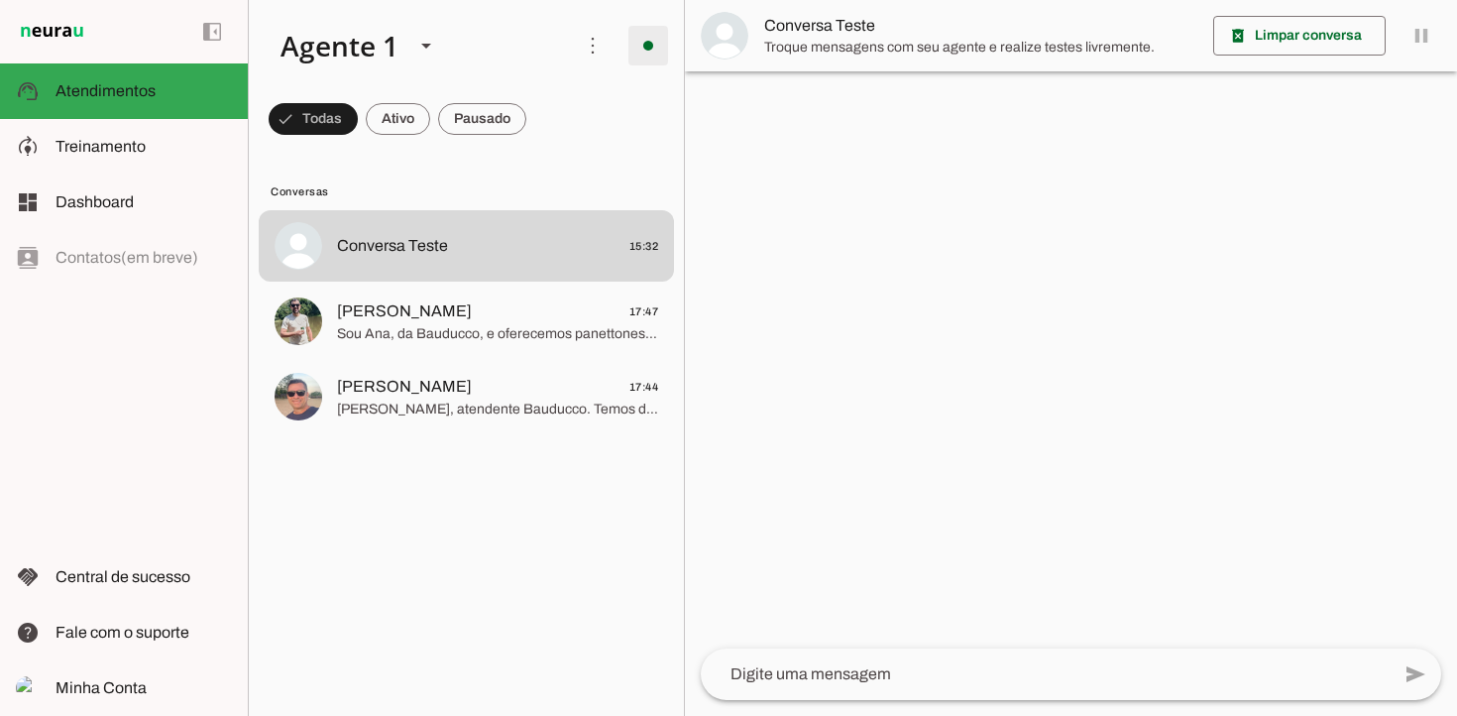
click at [649, 52] on span at bounding box center [648, 46] width 48 height 48
click at [597, 44] on span at bounding box center [593, 46] width 48 height 48
click at [501, 55] on slot at bounding box center [411, 45] width 292 height 67
